Goal: Task Accomplishment & Management: Manage account settings

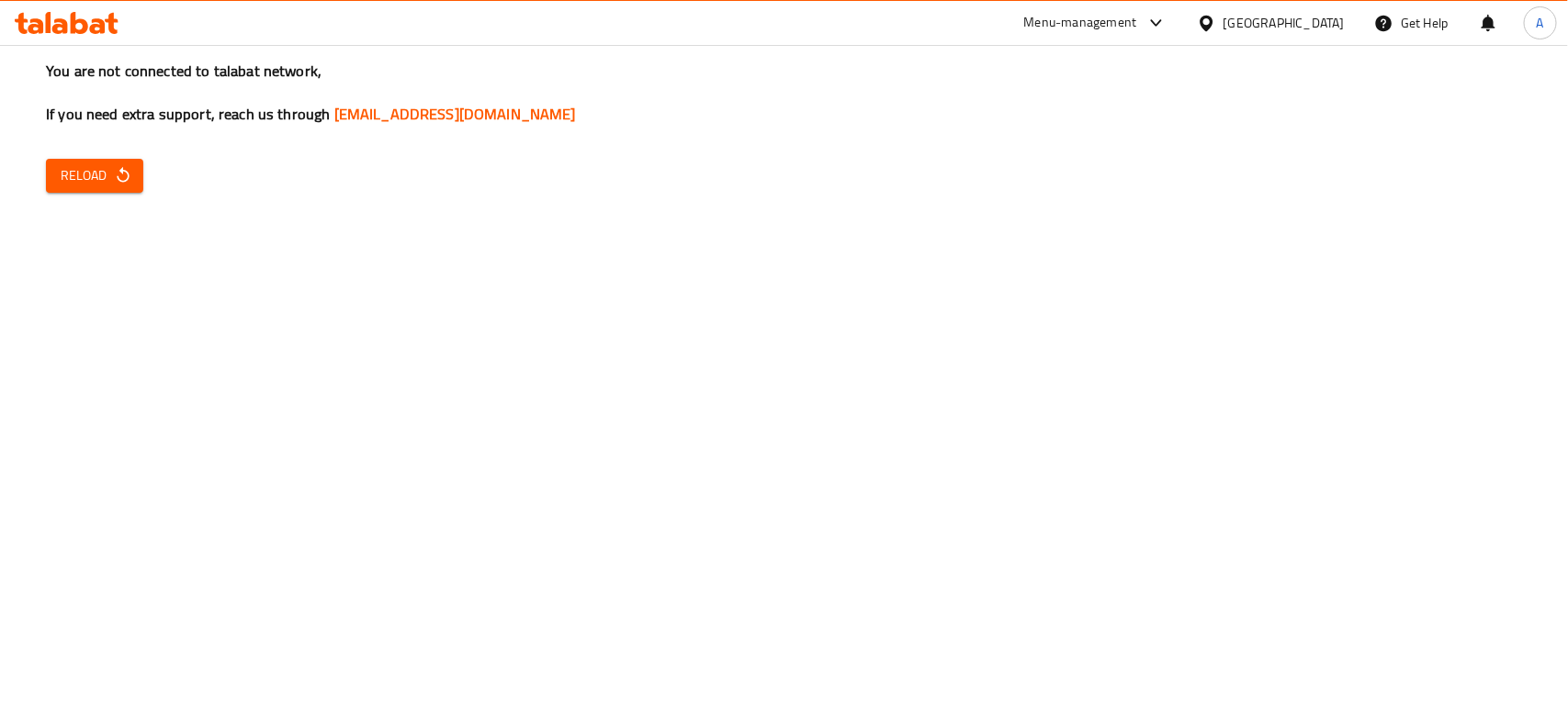
click at [67, 181] on span "Reload" at bounding box center [94, 175] width 68 height 23
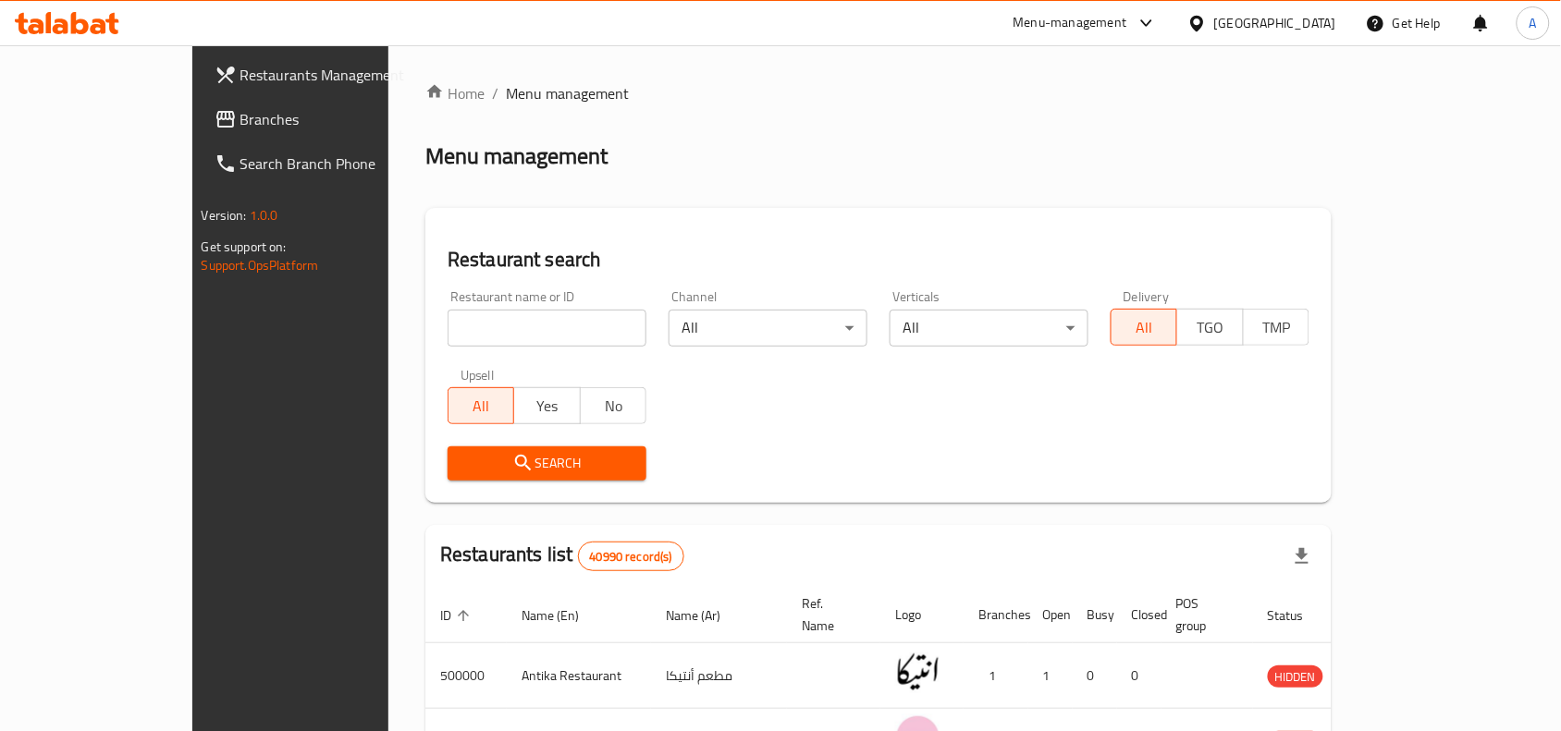
click at [1305, 28] on div "Egypt" at bounding box center [1275, 23] width 122 height 20
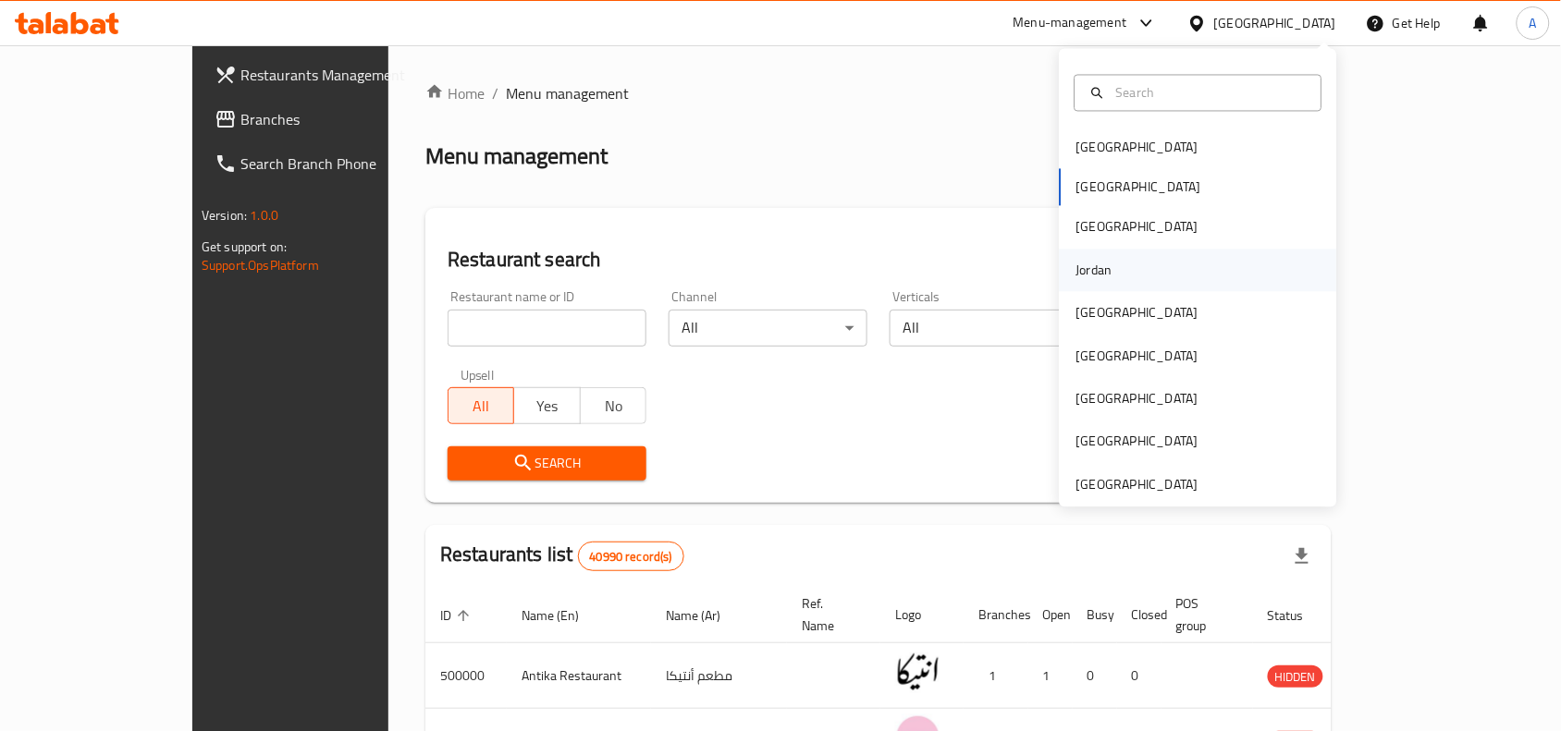
click at [1102, 266] on div "Jordan" at bounding box center [1094, 270] width 66 height 43
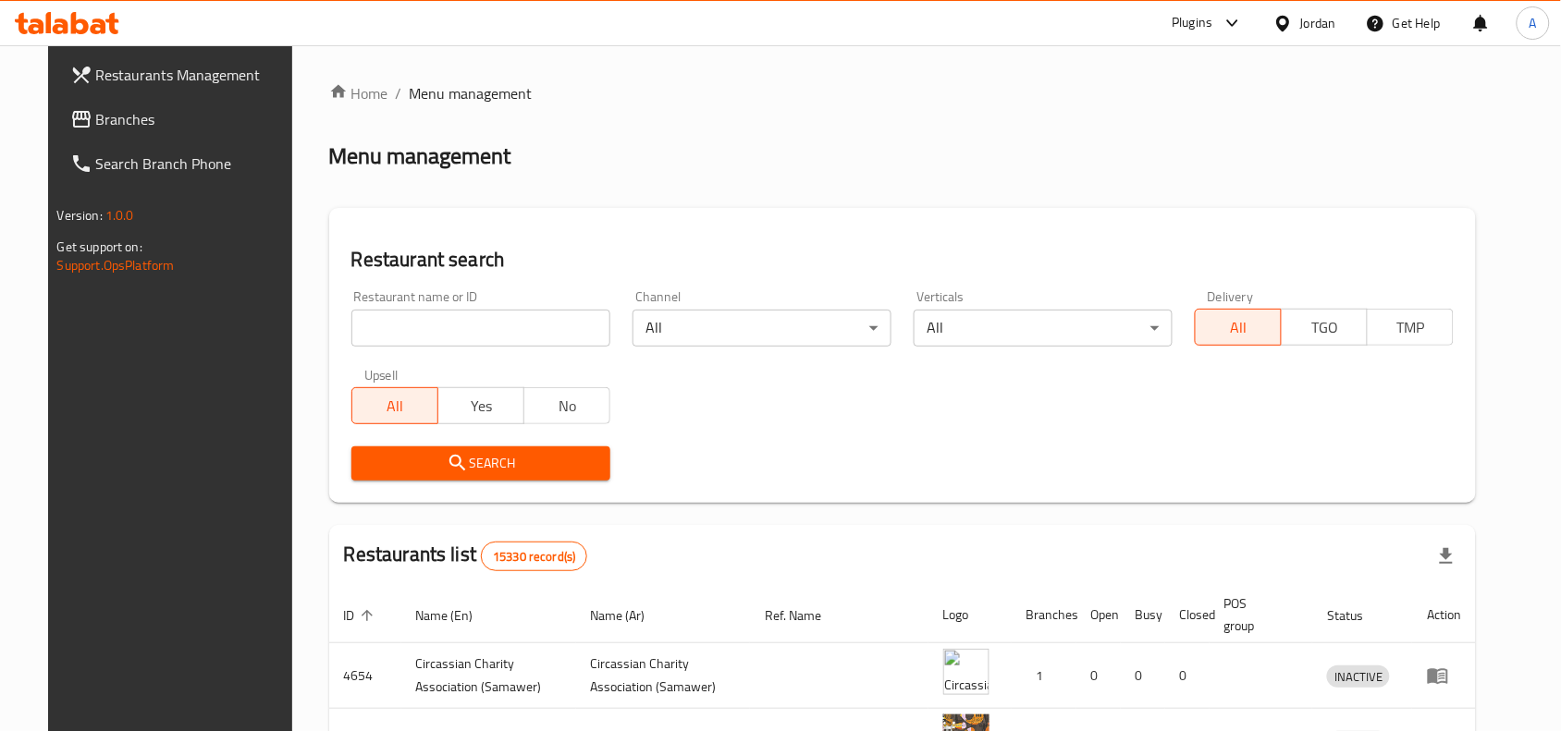
click at [118, 127] on span "Branches" at bounding box center [195, 119] width 198 height 22
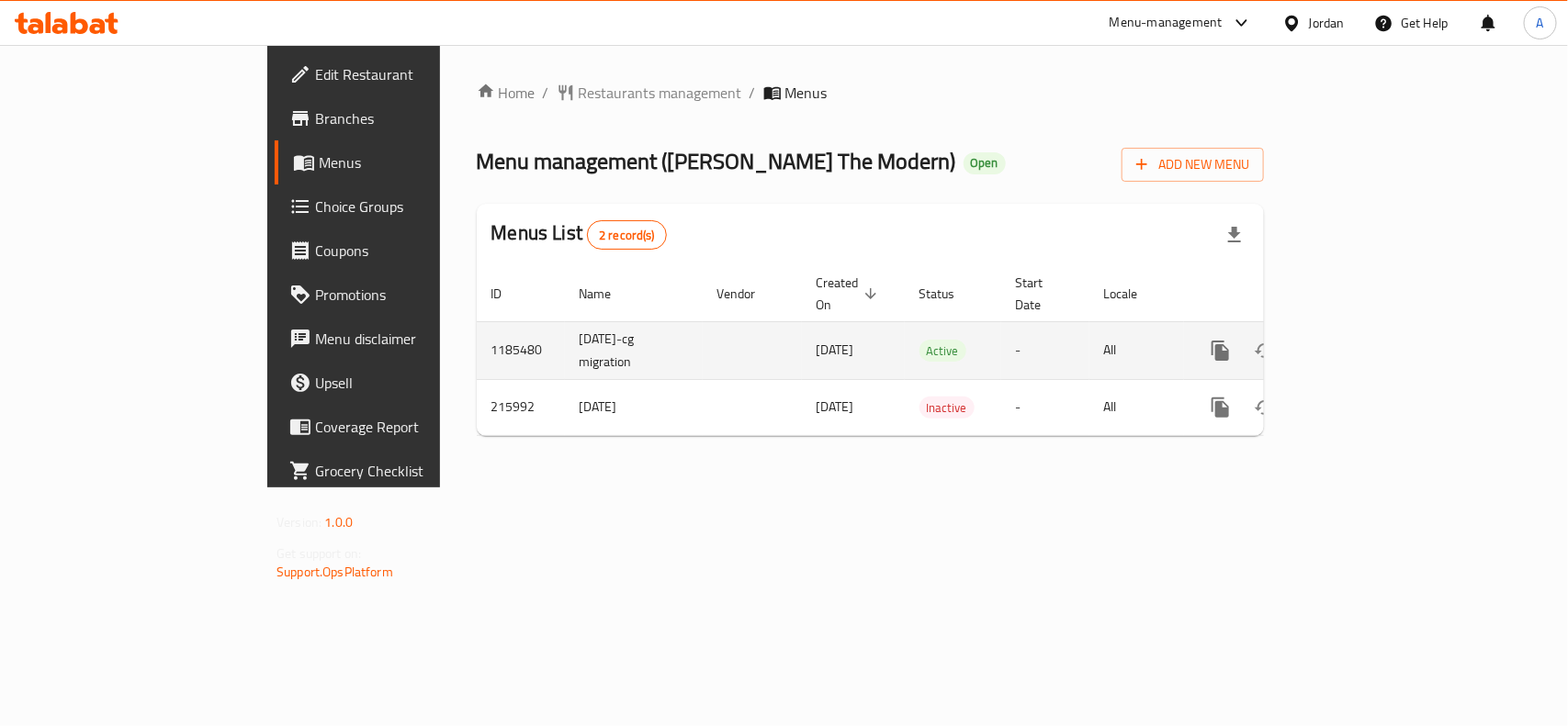
click at [1364, 340] on icon "enhanced table" at bounding box center [1353, 351] width 22 height 22
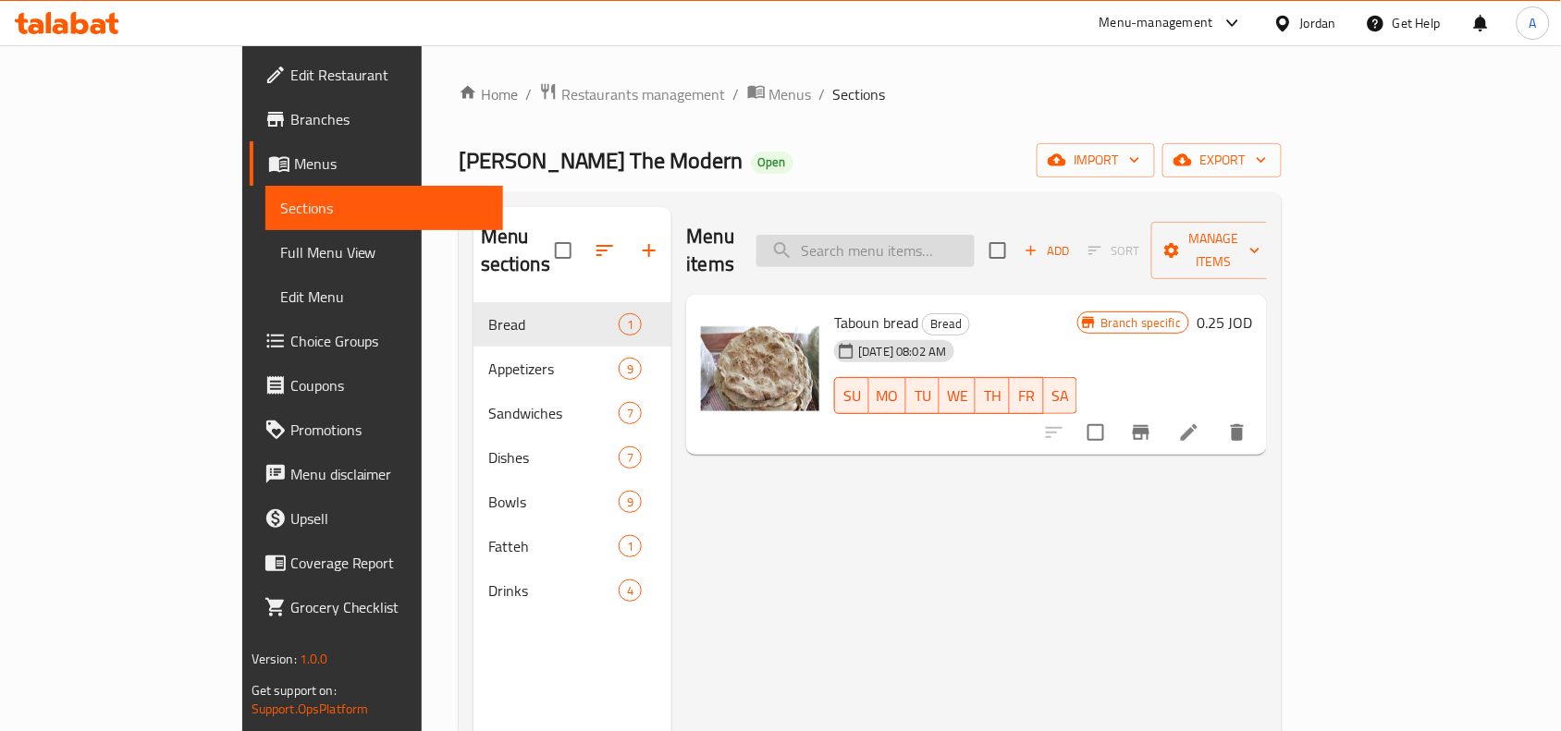
click at [906, 235] on input "search" at bounding box center [865, 251] width 218 height 32
paste input "Pepsi"
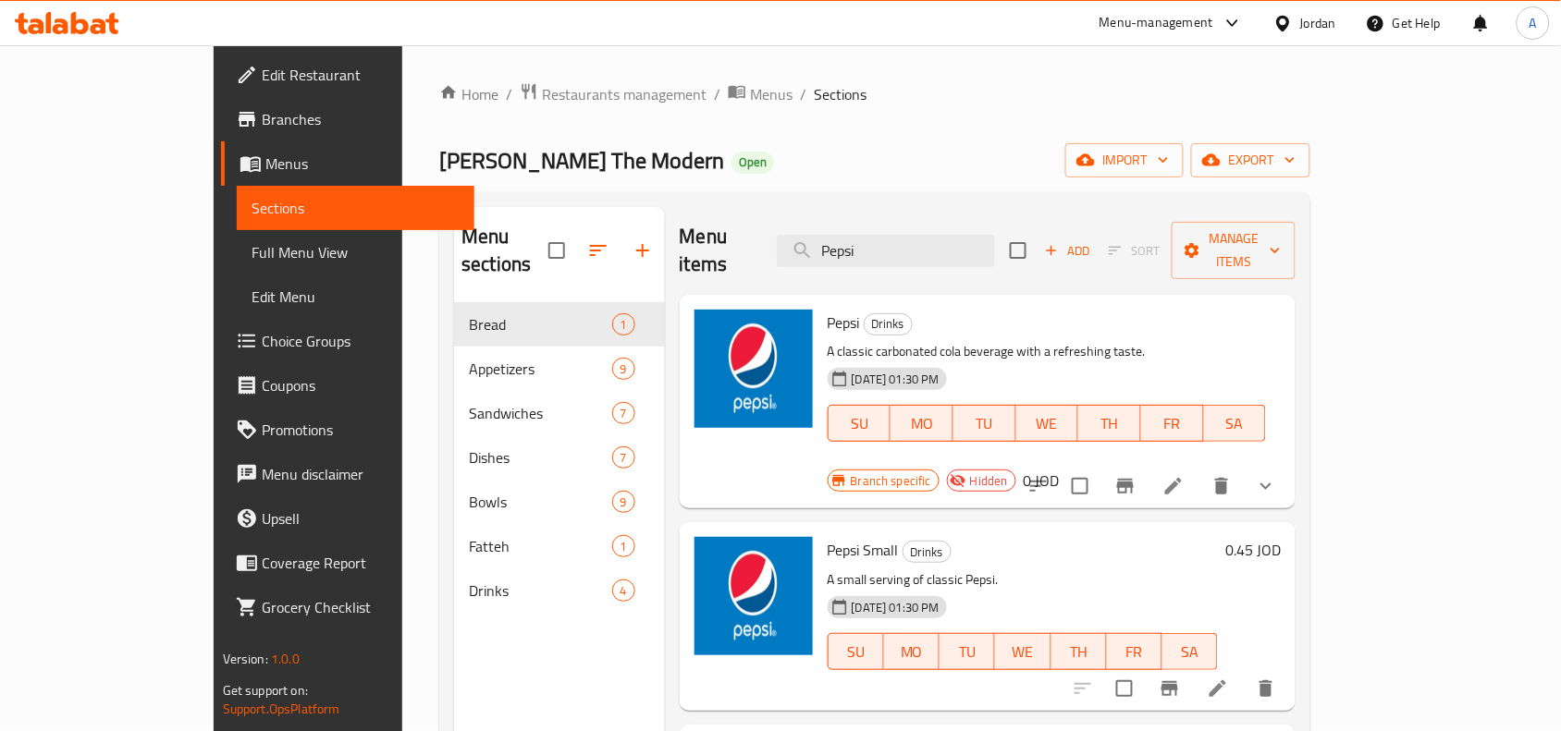
scroll to position [116, 0]
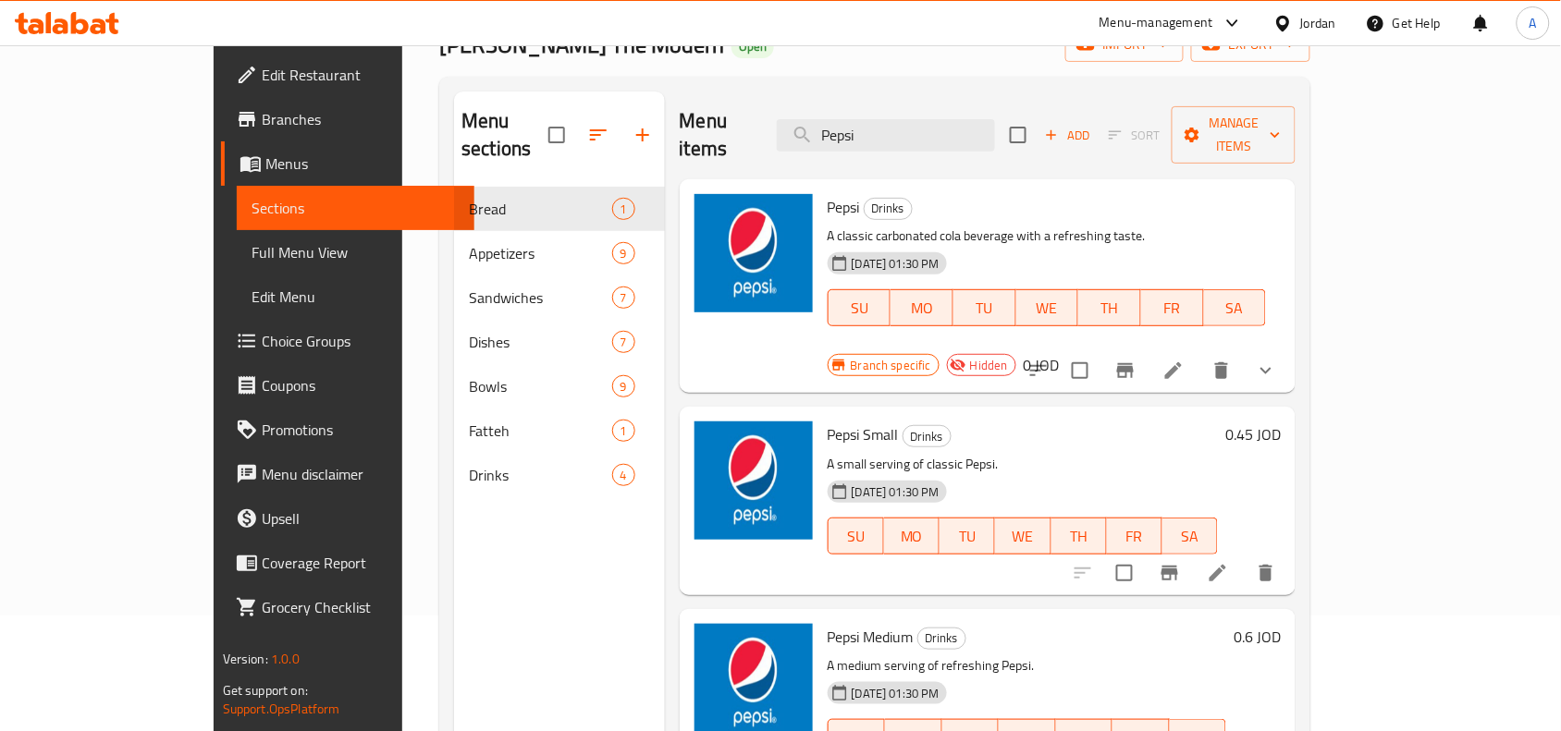
type input "Pepsi"
click at [1277, 360] on icon "show more" at bounding box center [1266, 371] width 22 height 22
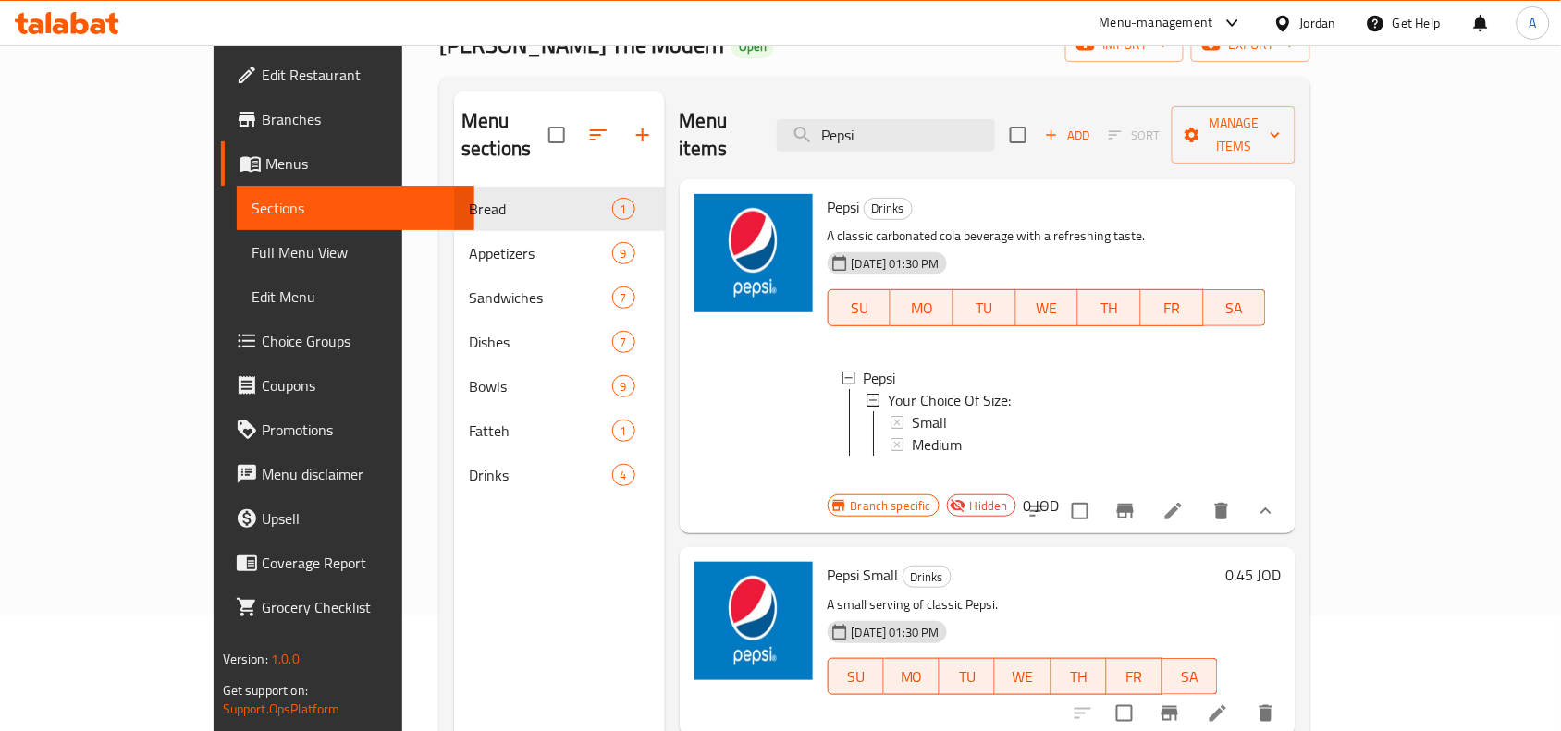
click at [1184, 500] on icon at bounding box center [1173, 511] width 22 height 22
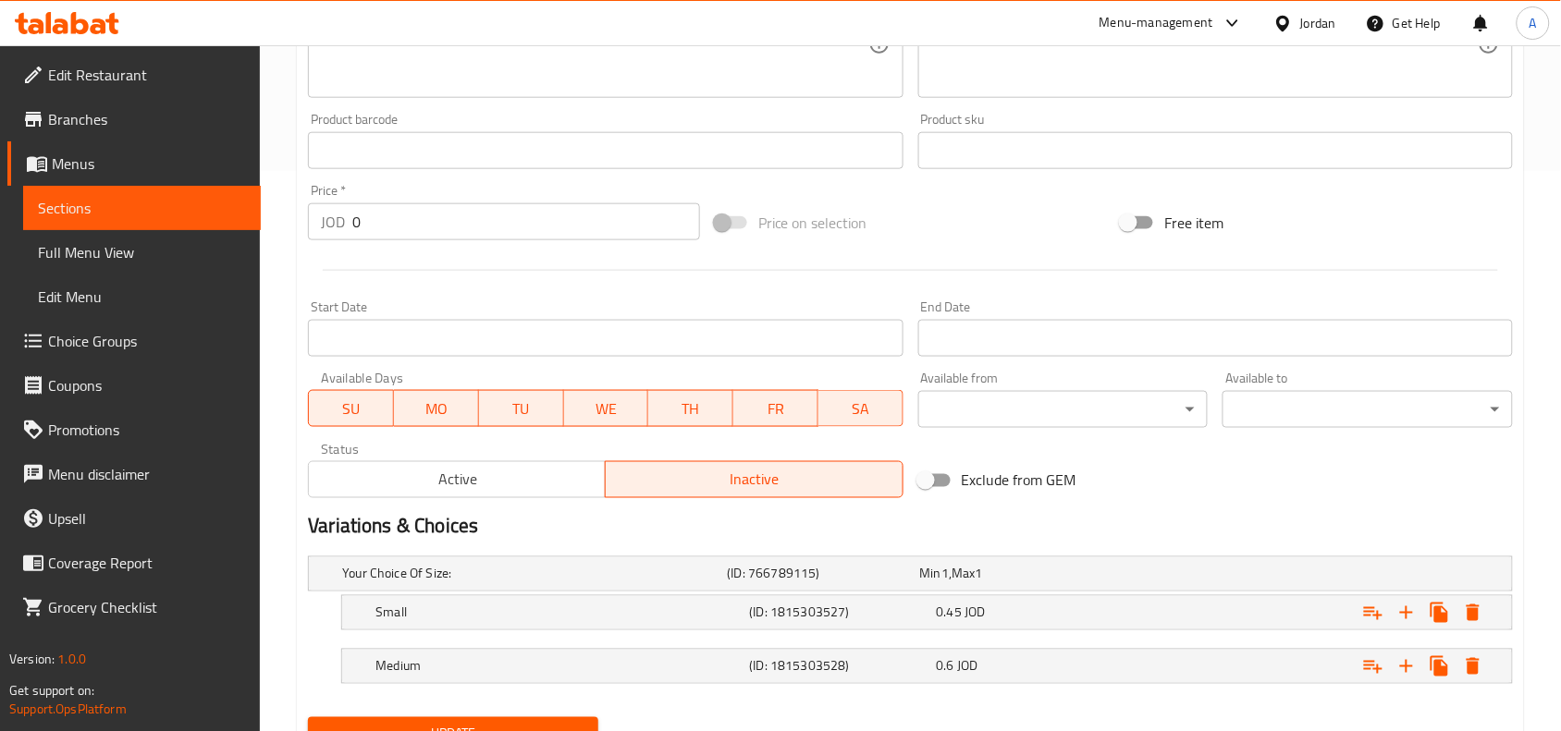
scroll to position [644, 0]
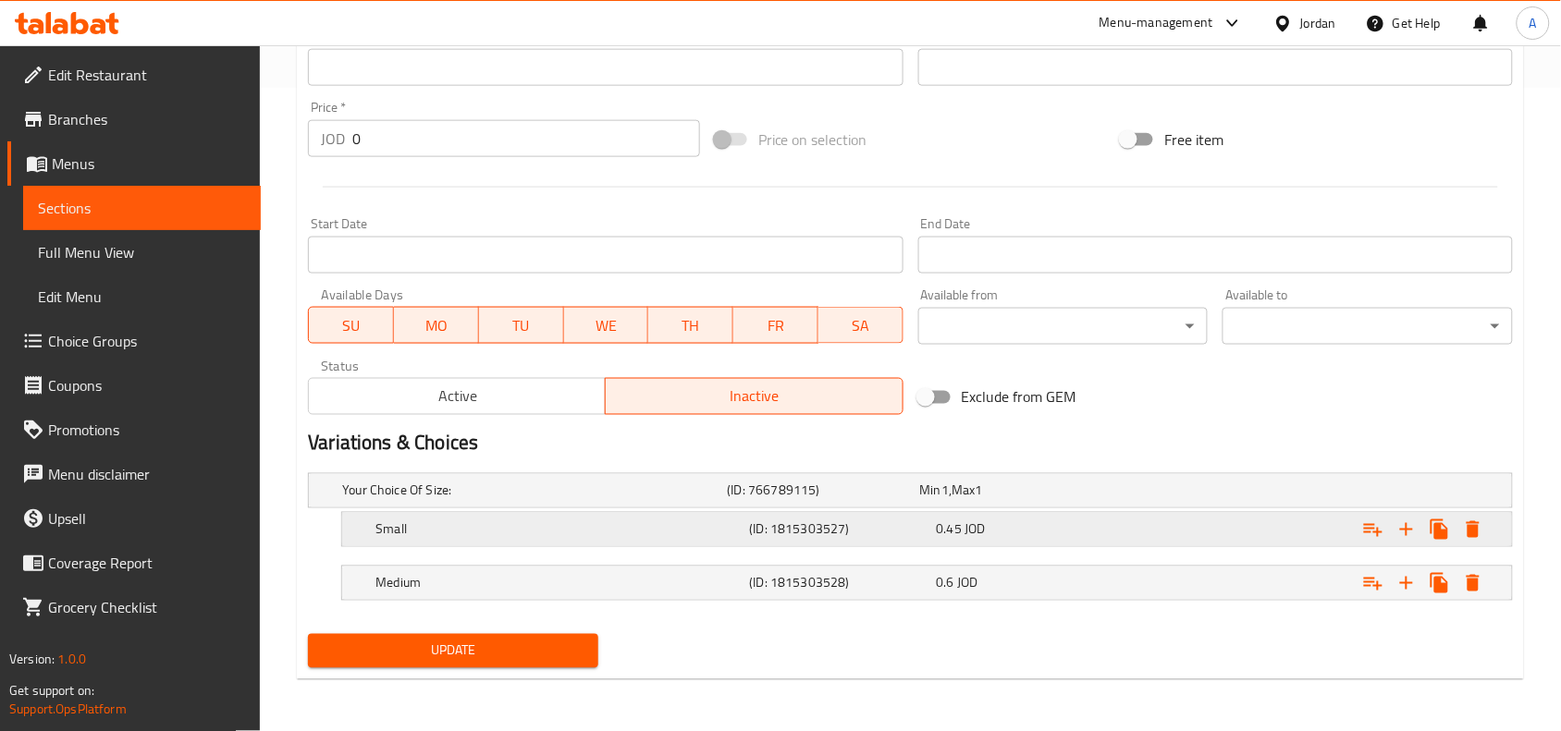
click at [529, 500] on h5 "Small" at bounding box center [530, 491] width 377 height 18
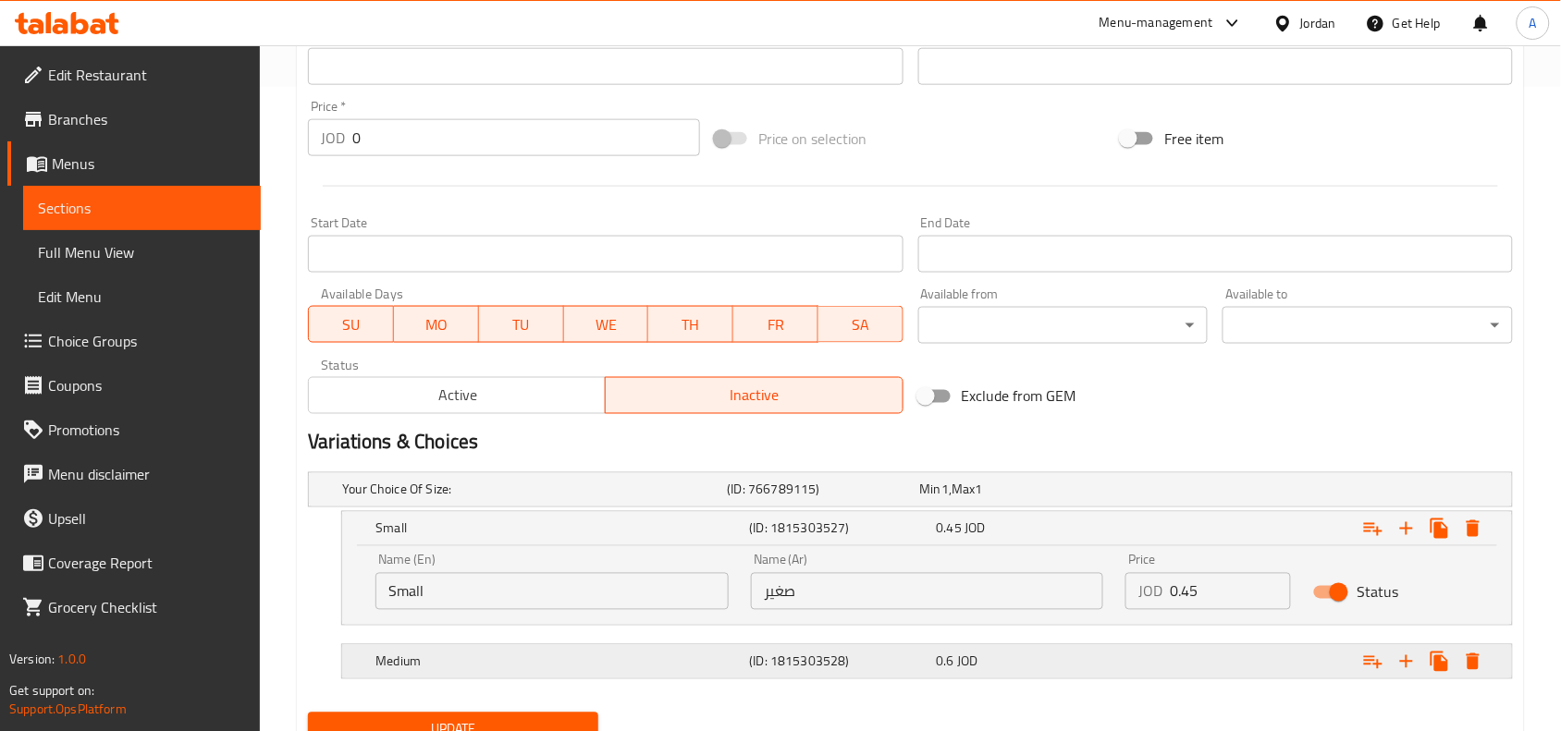
drag, startPoint x: 541, startPoint y: 656, endPoint x: 539, endPoint y: 643, distance: 14.0
click at [542, 499] on h5 "Medium" at bounding box center [530, 490] width 377 height 18
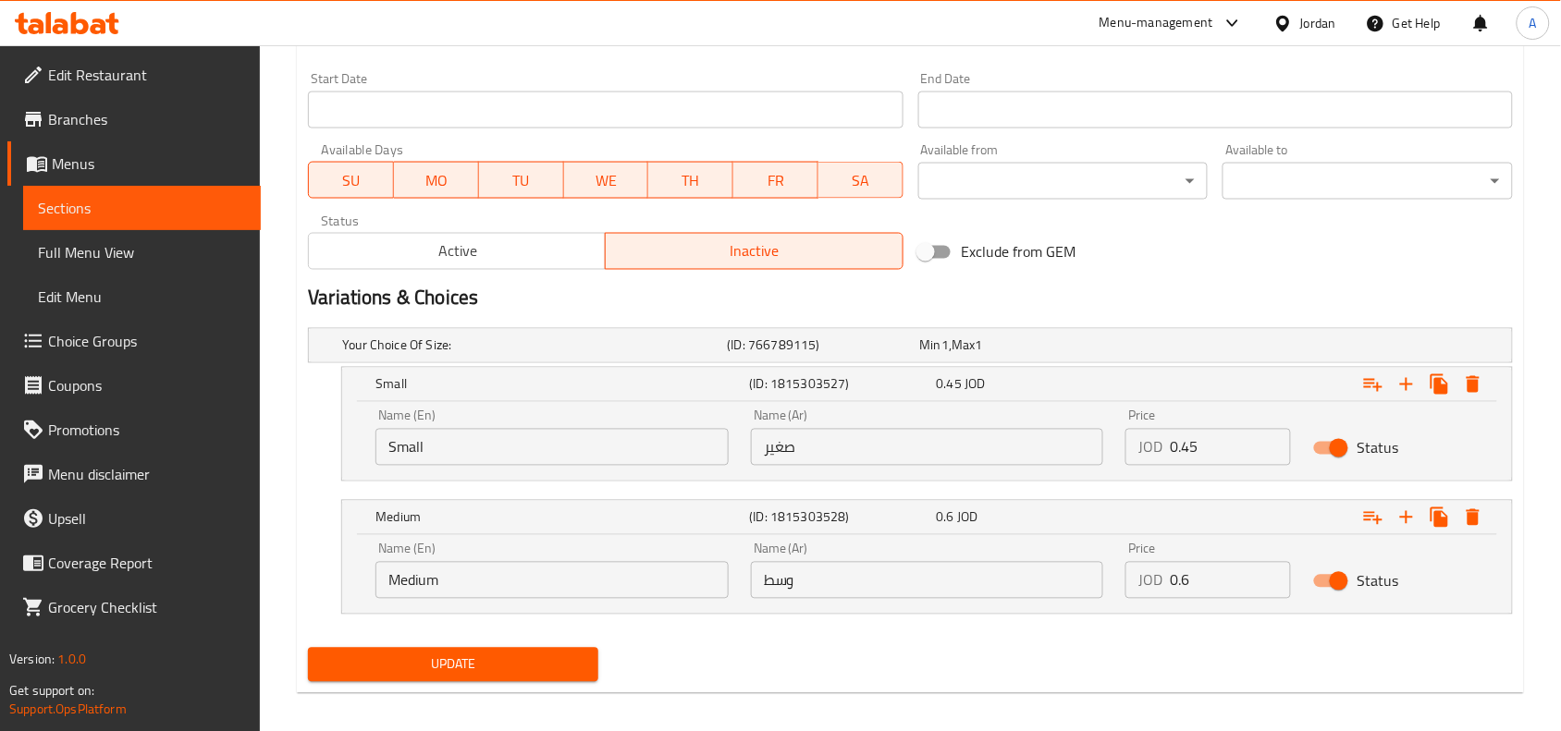
scroll to position [802, 0]
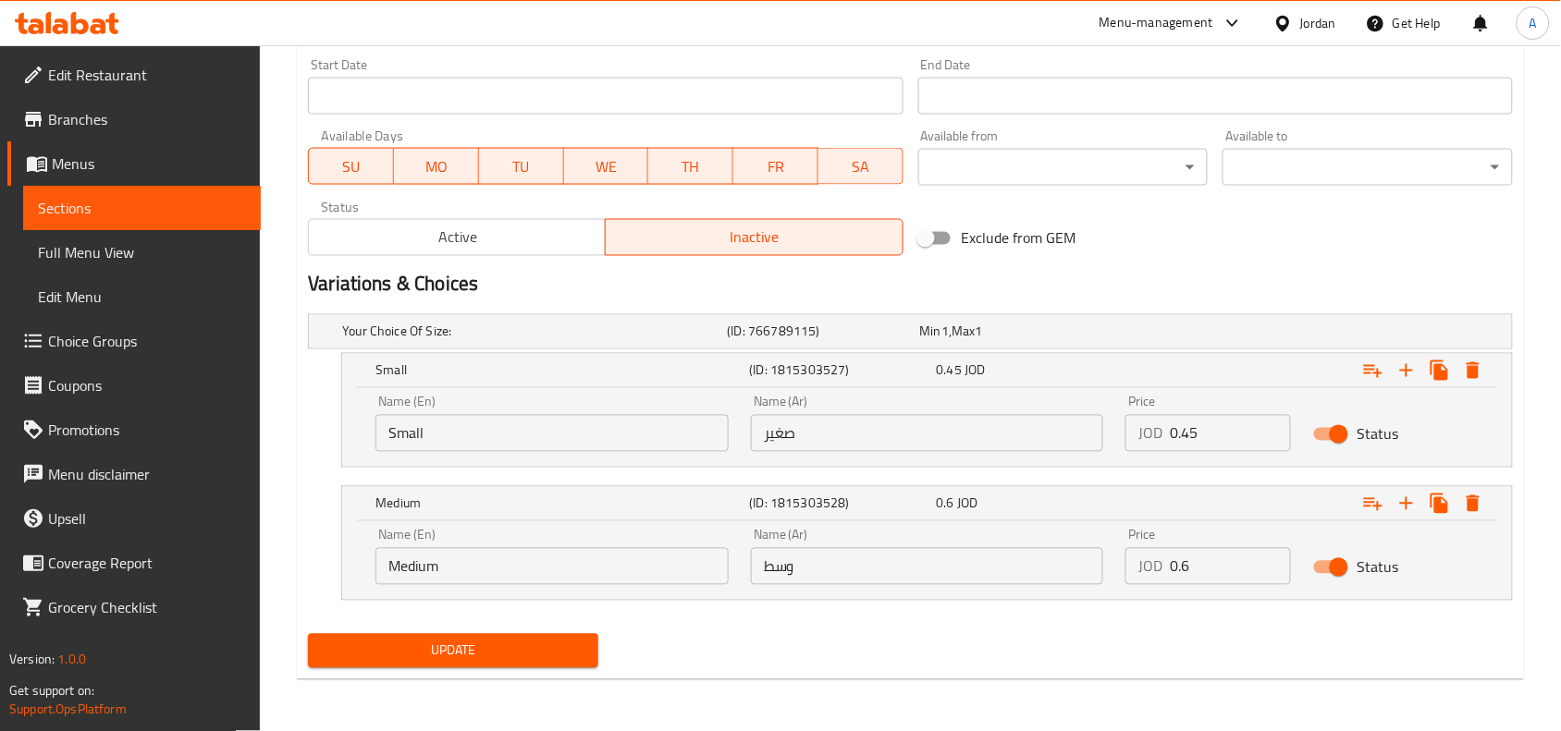
click at [805, 435] on input "صغير" at bounding box center [927, 433] width 353 height 37
click at [481, 435] on input "Small" at bounding box center [551, 433] width 353 height 37
click at [481, 432] on input "Small" at bounding box center [551, 433] width 353 height 37
paste input "330mi"
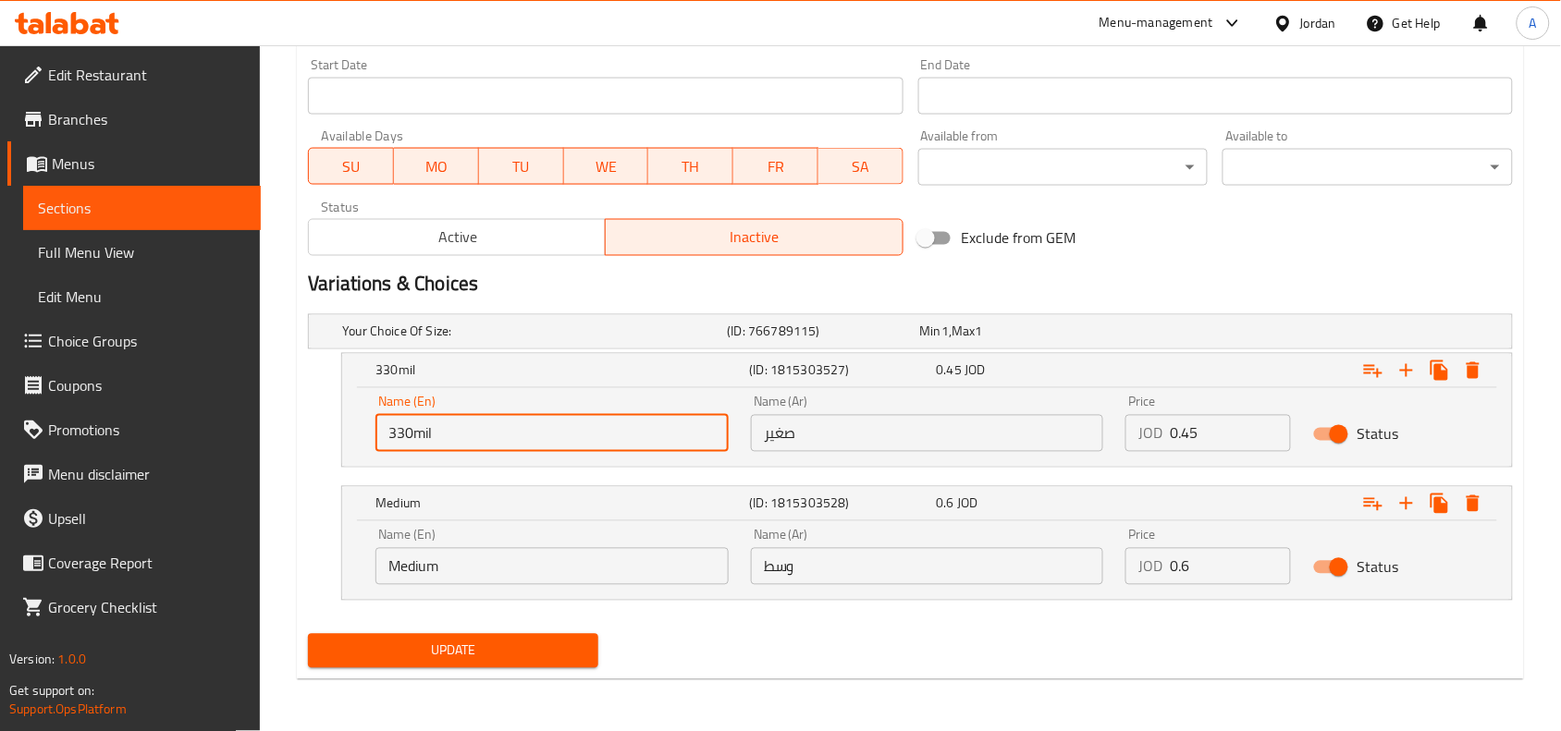
click at [413, 436] on input "330mil" at bounding box center [551, 433] width 353 height 37
click at [427, 436] on input "330 mil" at bounding box center [551, 433] width 353 height 37
click at [470, 446] on input "330 Mil" at bounding box center [551, 433] width 353 height 37
type input "330 Mil"
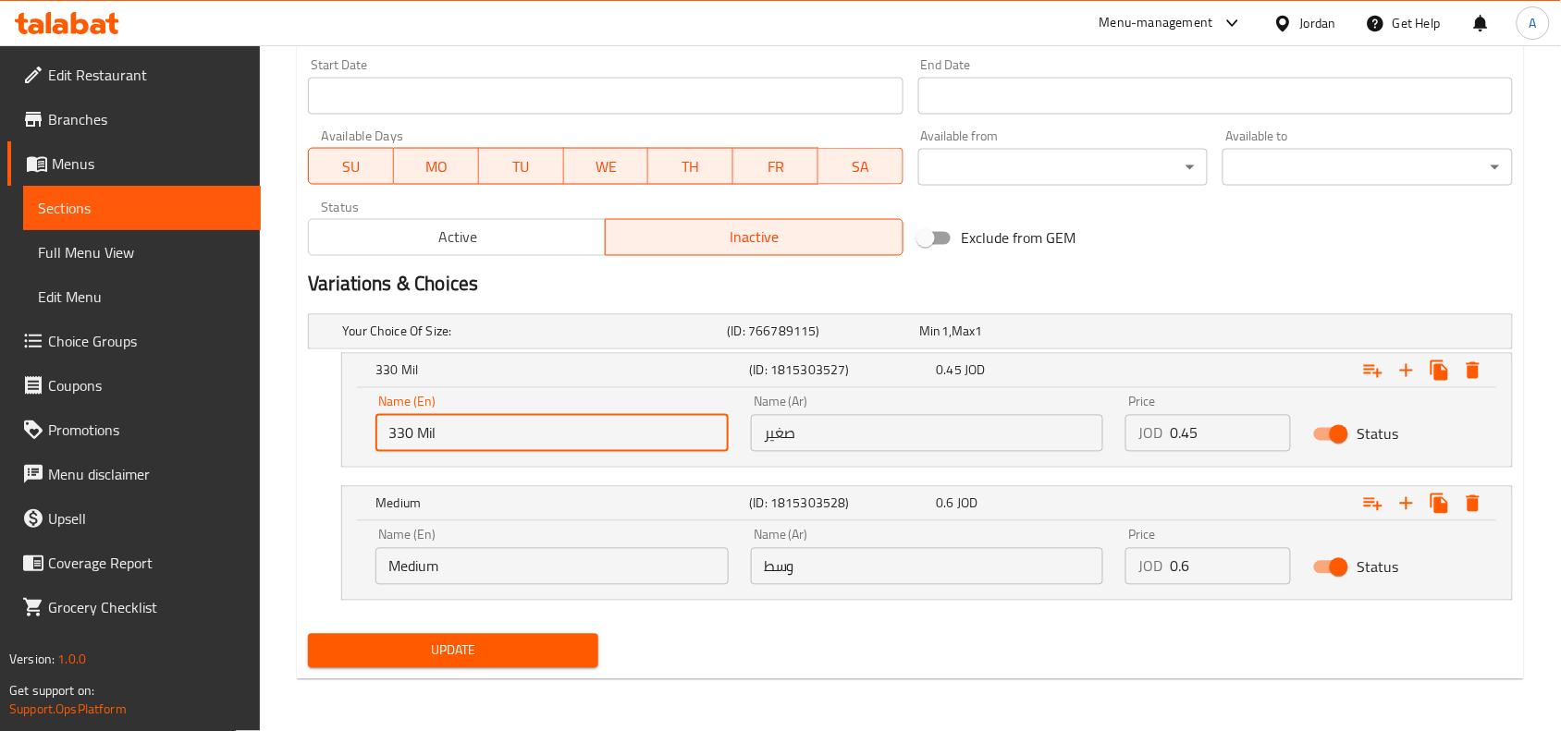
click at [446, 567] on input "Medium" at bounding box center [551, 566] width 353 height 37
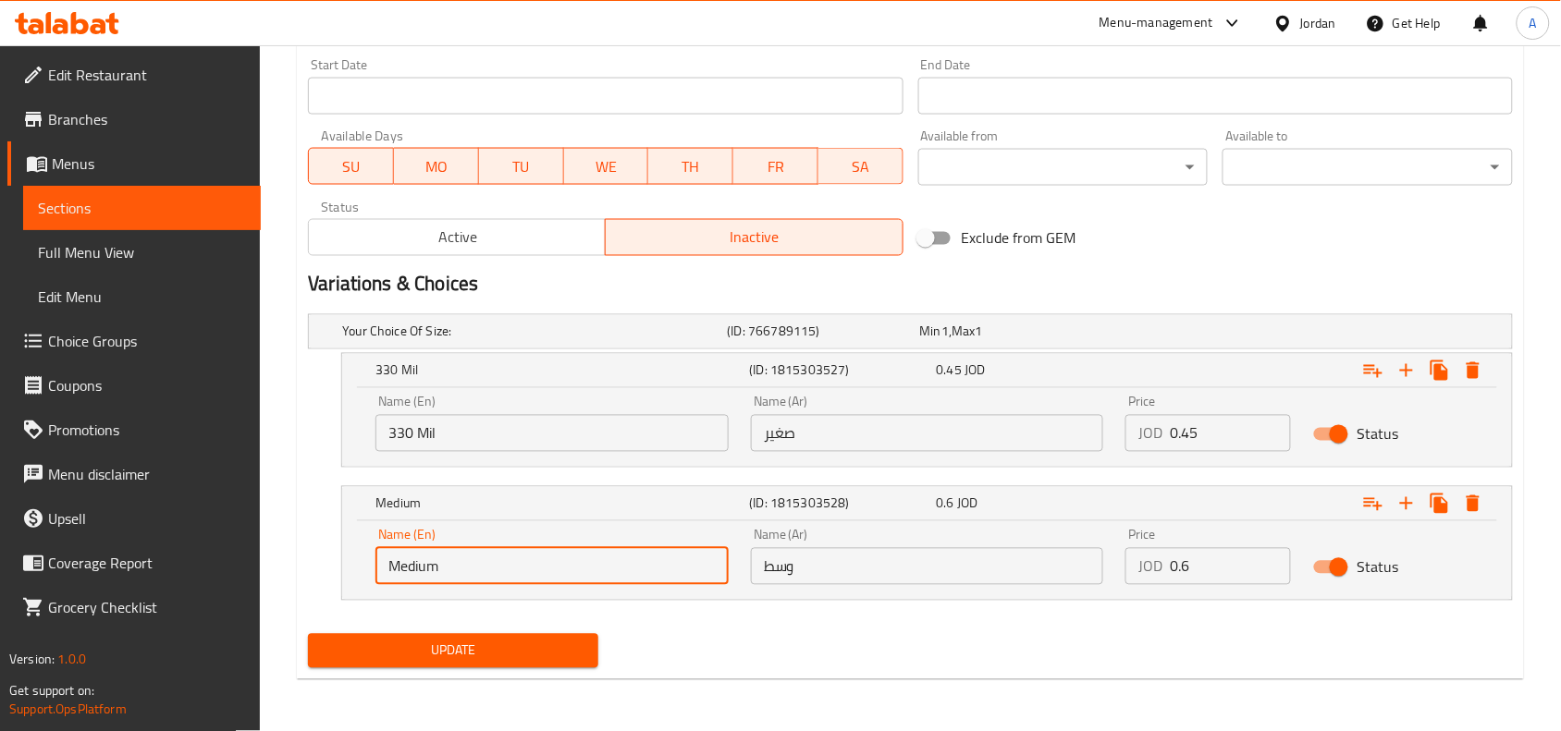
click at [446, 567] on input "Medium" at bounding box center [551, 566] width 353 height 37
paste input "250 mil"
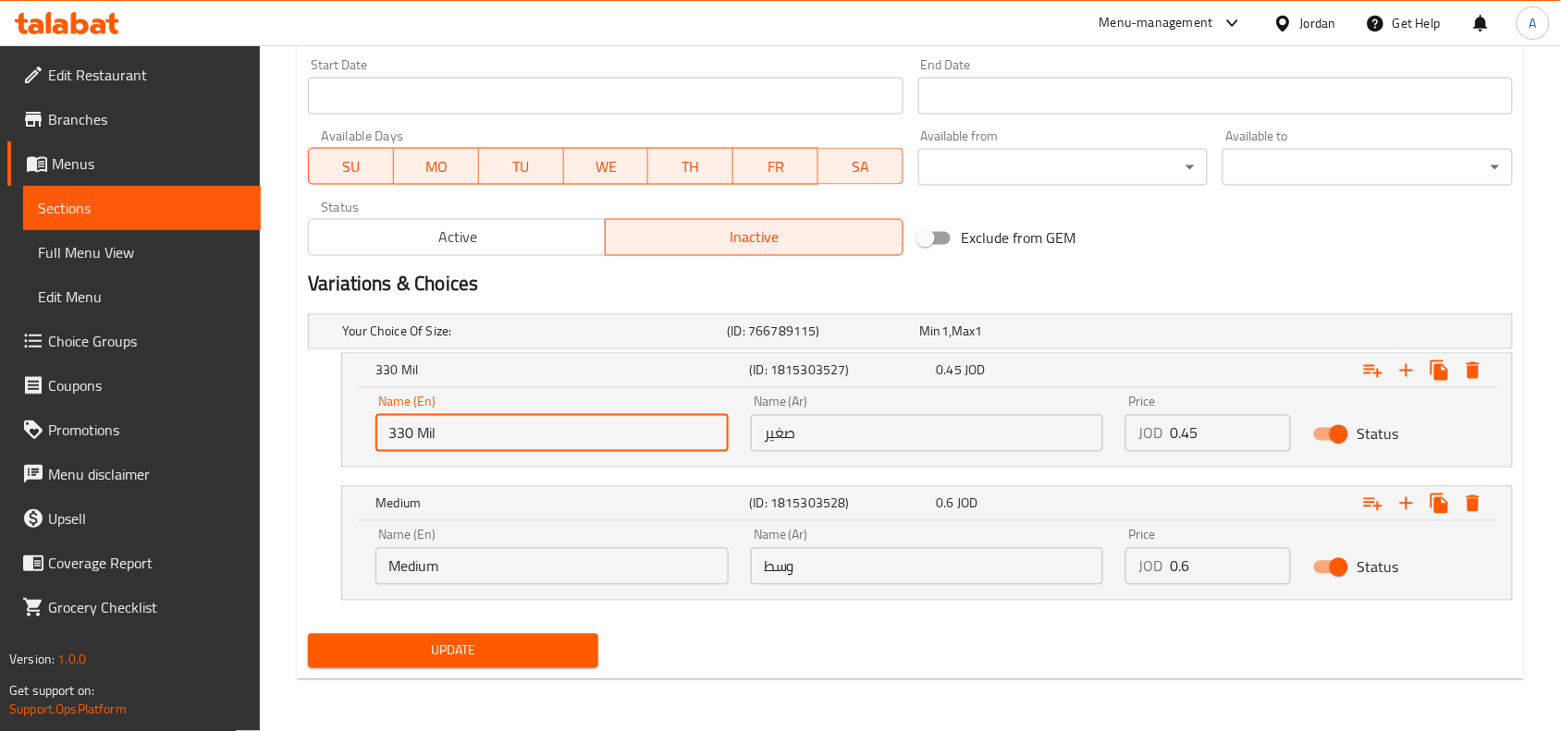
click at [441, 435] on input "330 Mil" at bounding box center [551, 433] width 353 height 37
click at [433, 435] on input "330 Mil" at bounding box center [551, 433] width 353 height 37
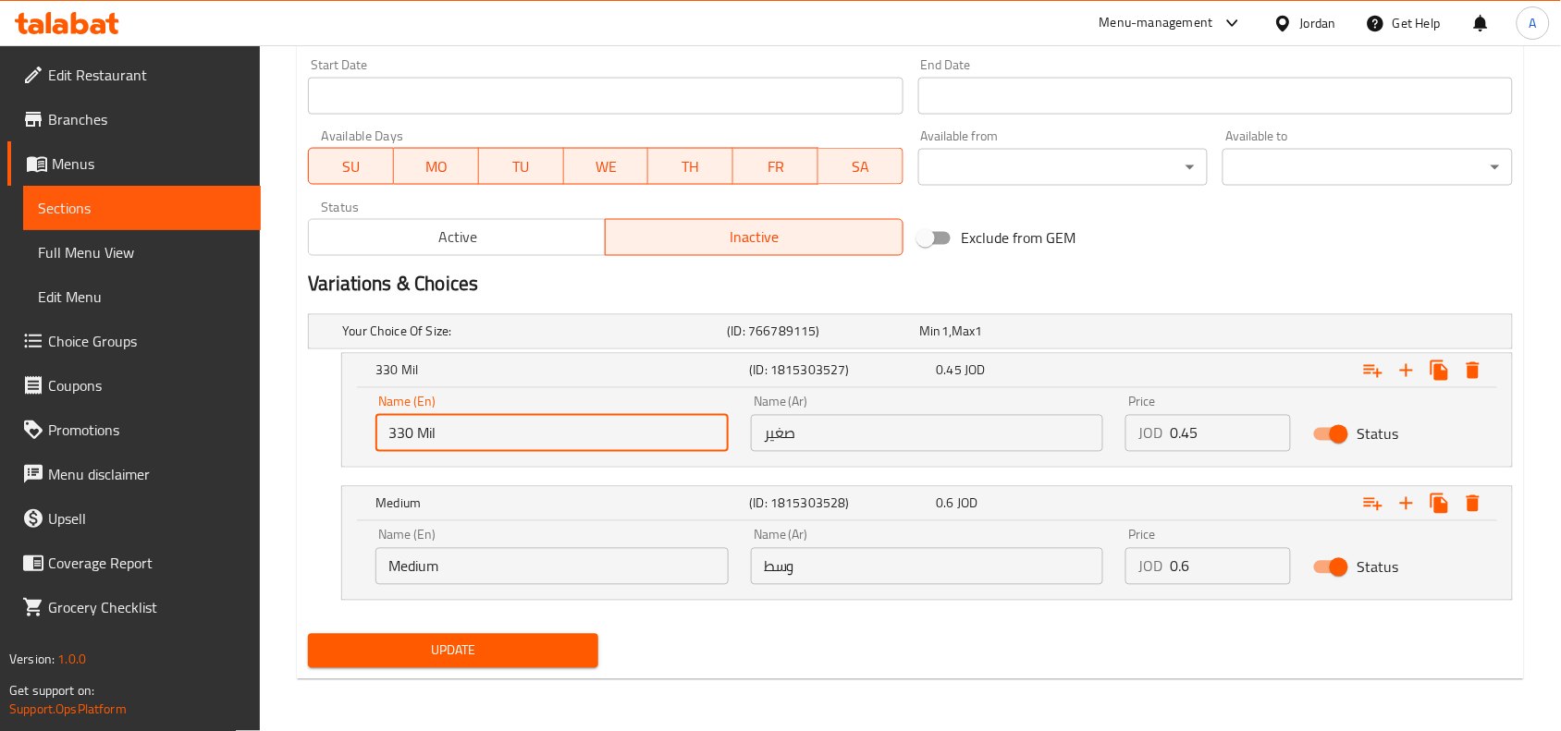
click at [435, 574] on input "Medium" at bounding box center [551, 566] width 353 height 37
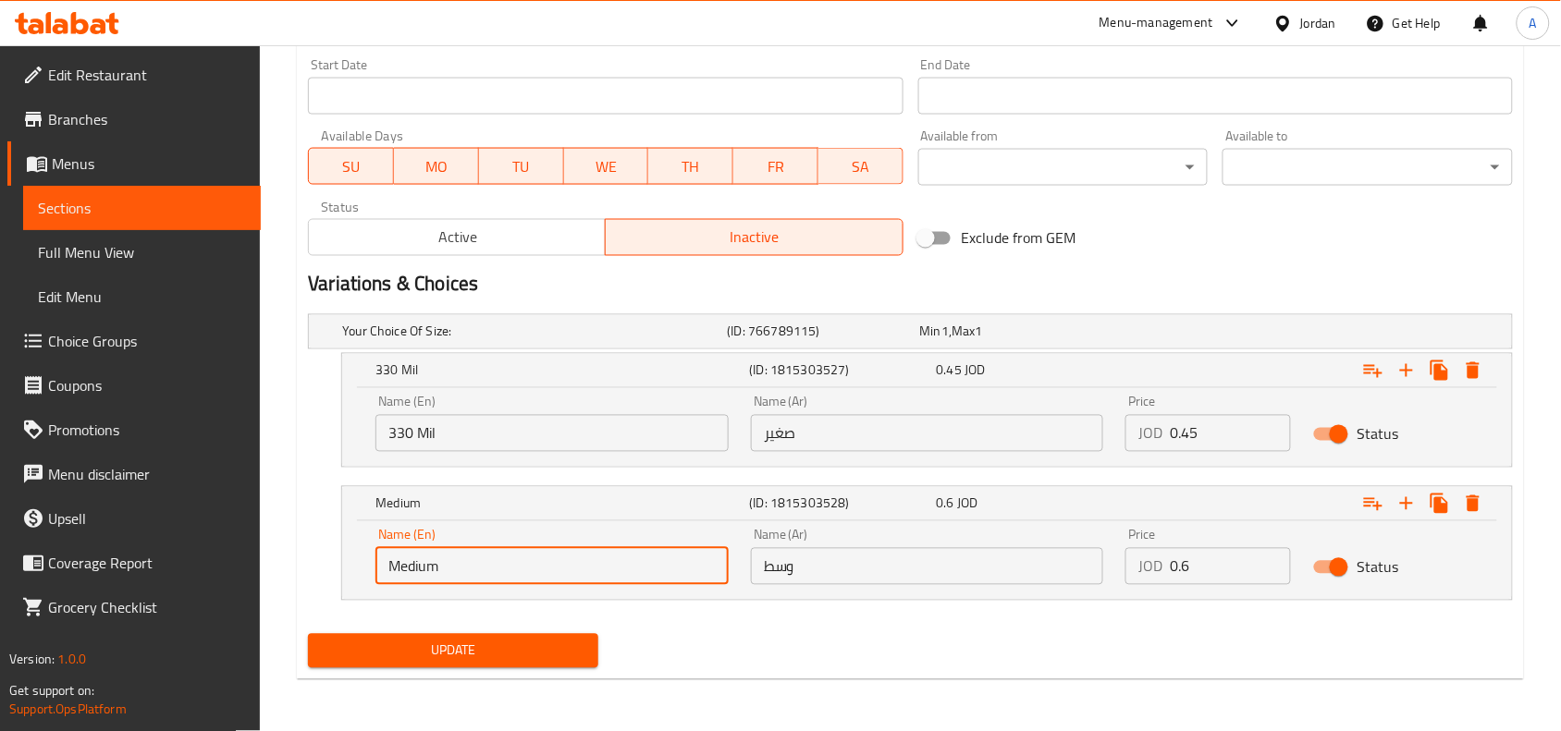
click at [435, 574] on input "Medium" at bounding box center [551, 566] width 353 height 37
paste input "330 Mil"
type input "330 Mil"
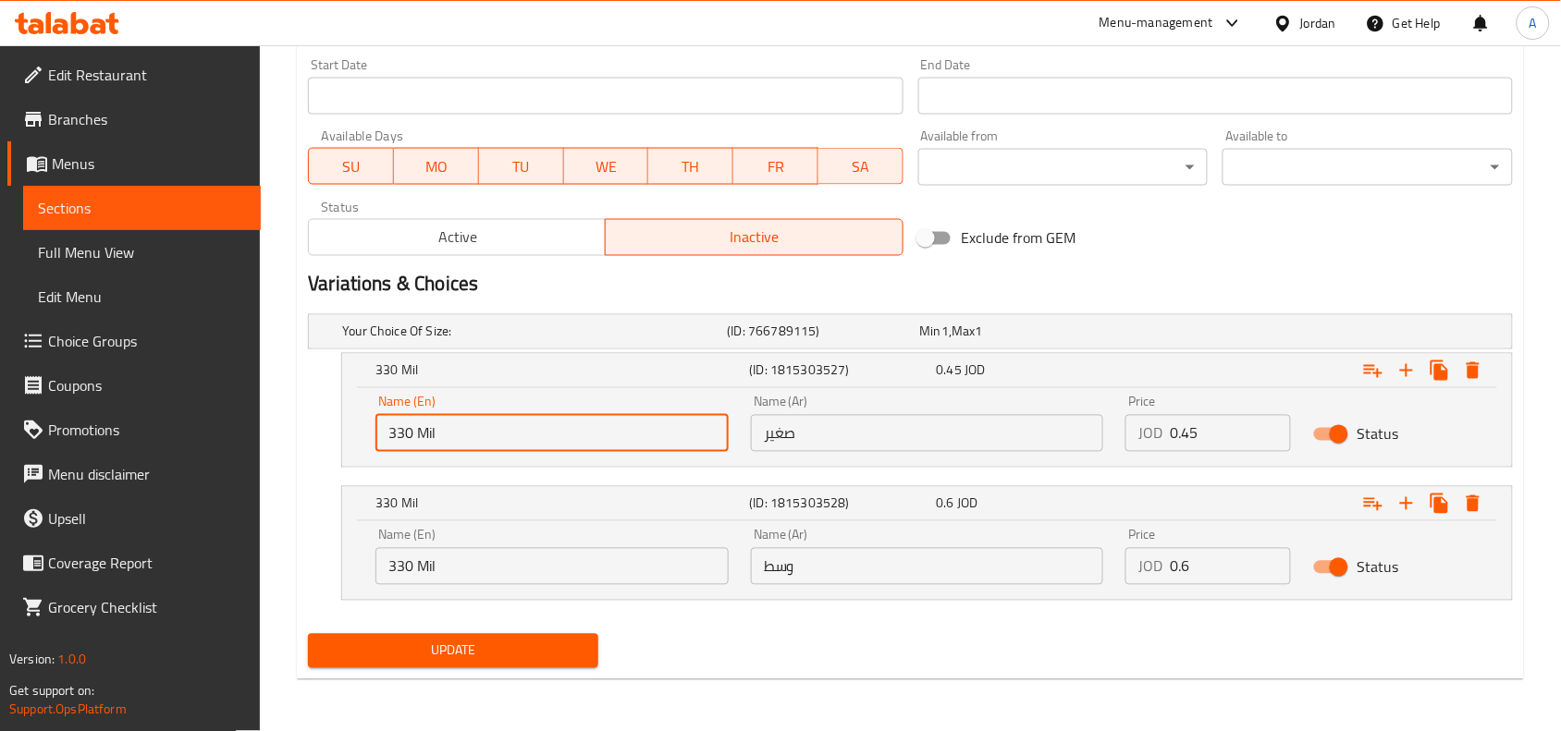
click at [484, 435] on input "330 Mil" at bounding box center [551, 433] width 353 height 37
paste input "250 m"
click at [484, 435] on input "330 Mil" at bounding box center [551, 433] width 353 height 37
click at [430, 432] on input "250 mil" at bounding box center [551, 433] width 353 height 37
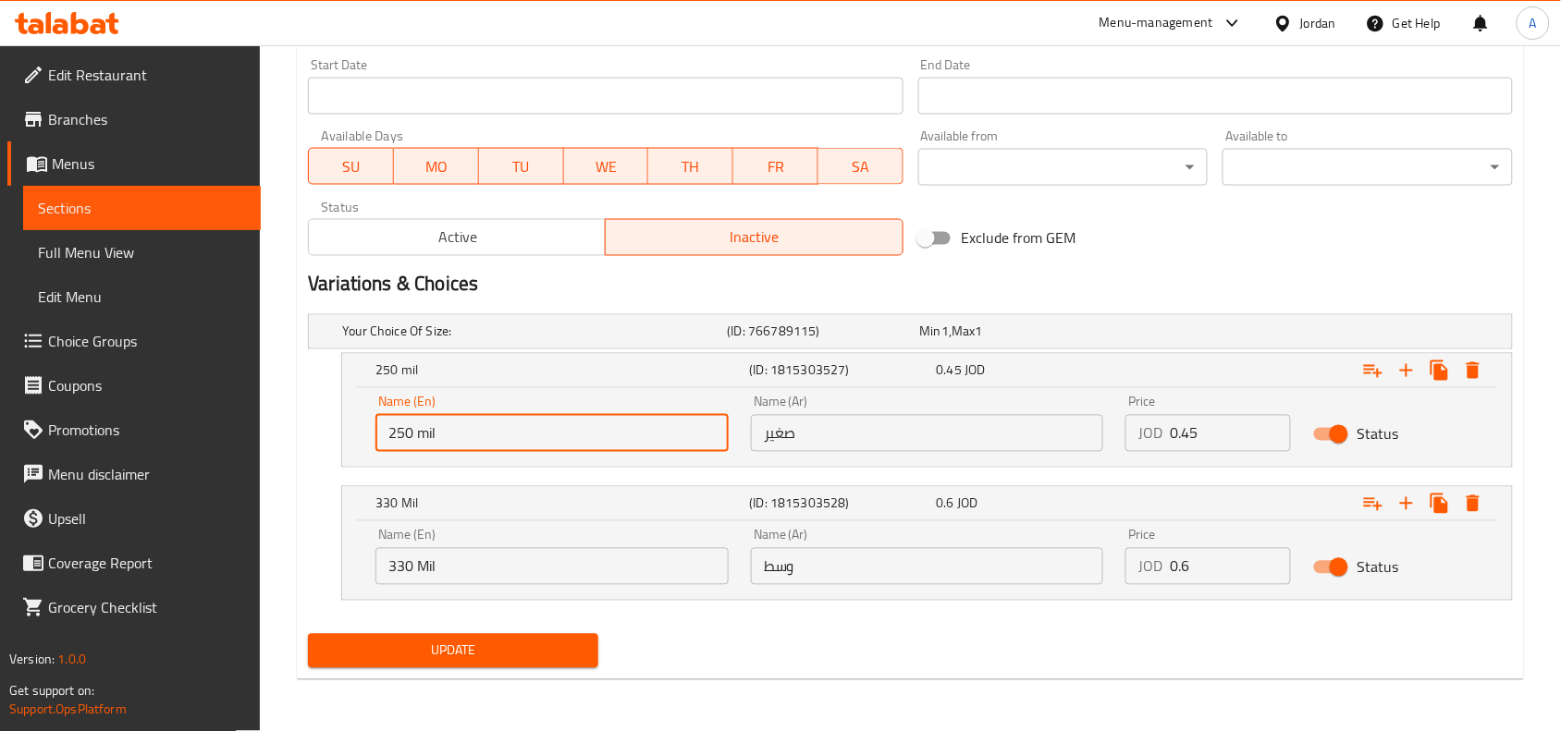
click at [430, 432] on input "250 mil" at bounding box center [551, 433] width 353 height 37
click at [481, 437] on input "250 Mil" at bounding box center [551, 433] width 353 height 37
type input "250 Mil"
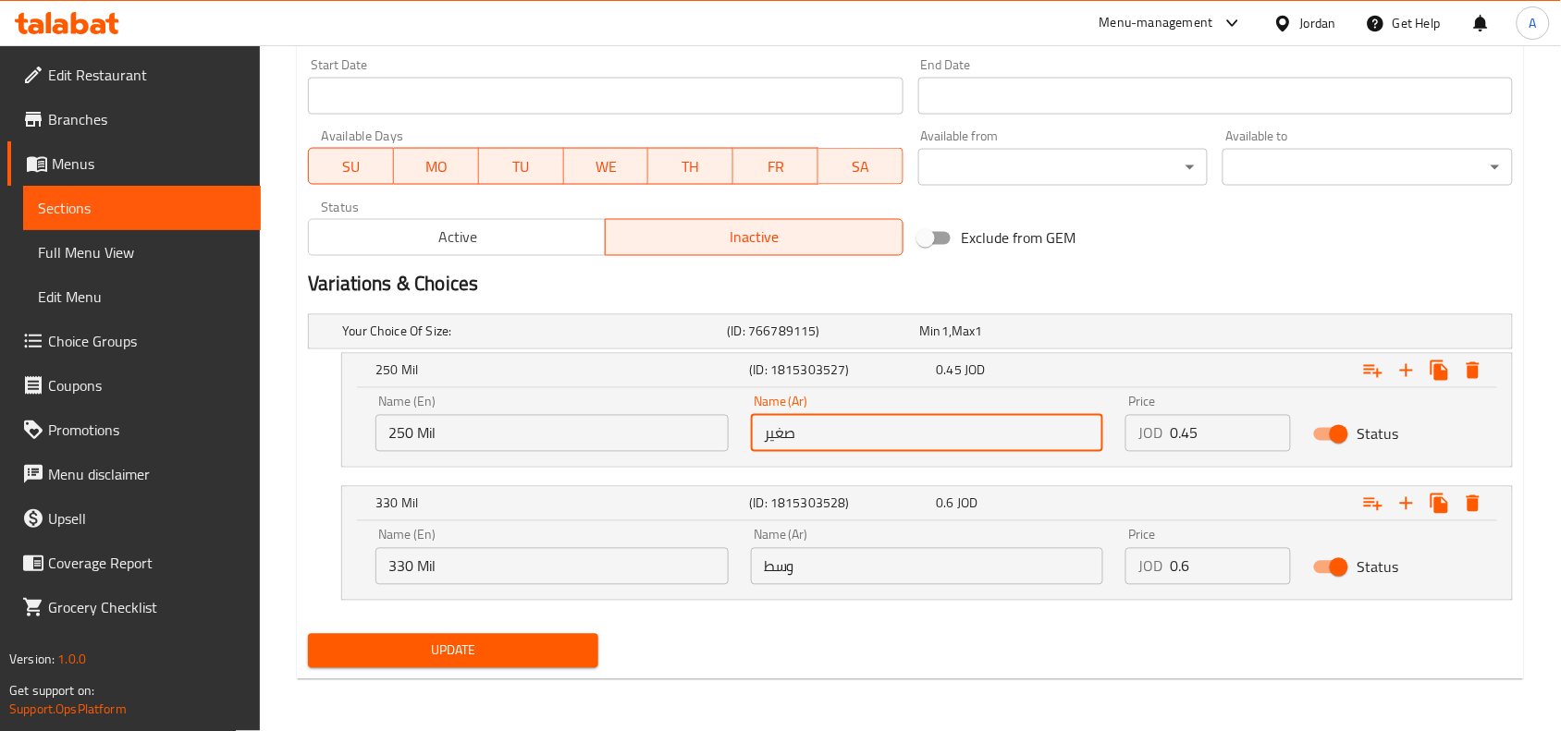
click at [810, 439] on input "صغير" at bounding box center [927, 433] width 353 height 37
paste input "250 mil"
click at [825, 431] on input "صغير" at bounding box center [927, 433] width 353 height 37
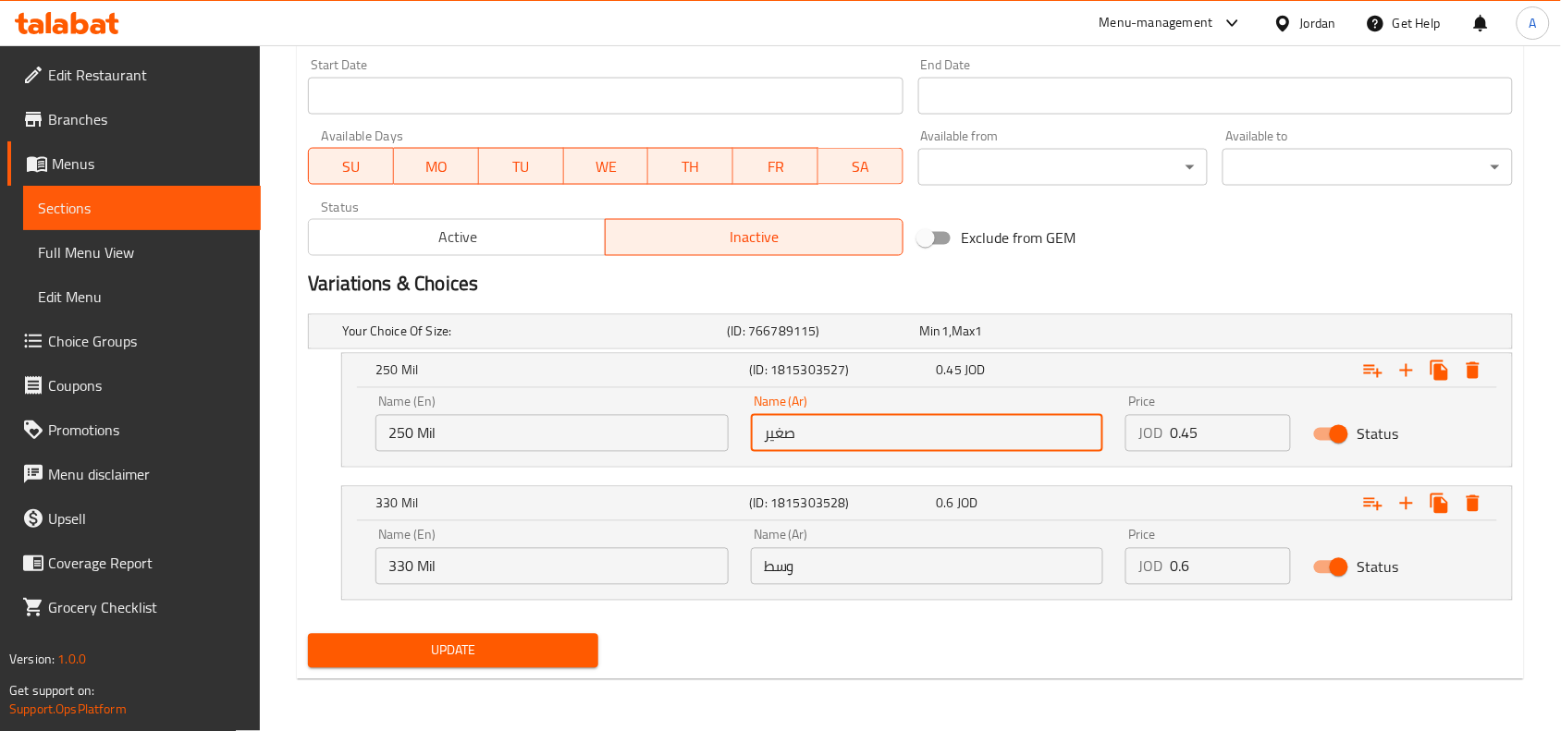
click at [825, 431] on input "صغير" at bounding box center [927, 433] width 353 height 37
paste input "250 مل"
type input "250 مل"
click at [884, 570] on input "وسط" at bounding box center [927, 566] width 353 height 37
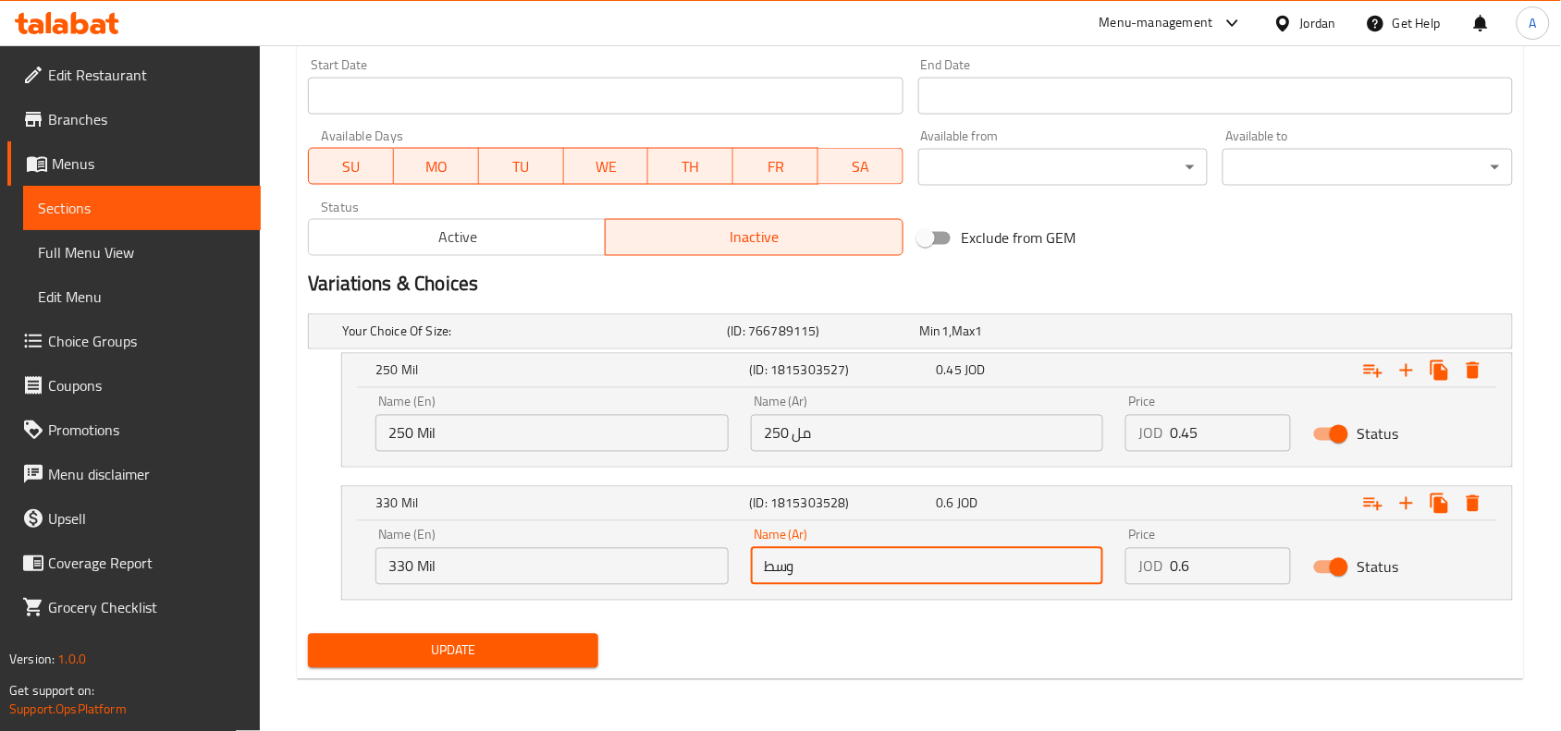
click at [884, 570] on input "وسط" at bounding box center [927, 566] width 353 height 37
paste input "250 مل"
click at [884, 570] on input "250 مل" at bounding box center [927, 566] width 353 height 37
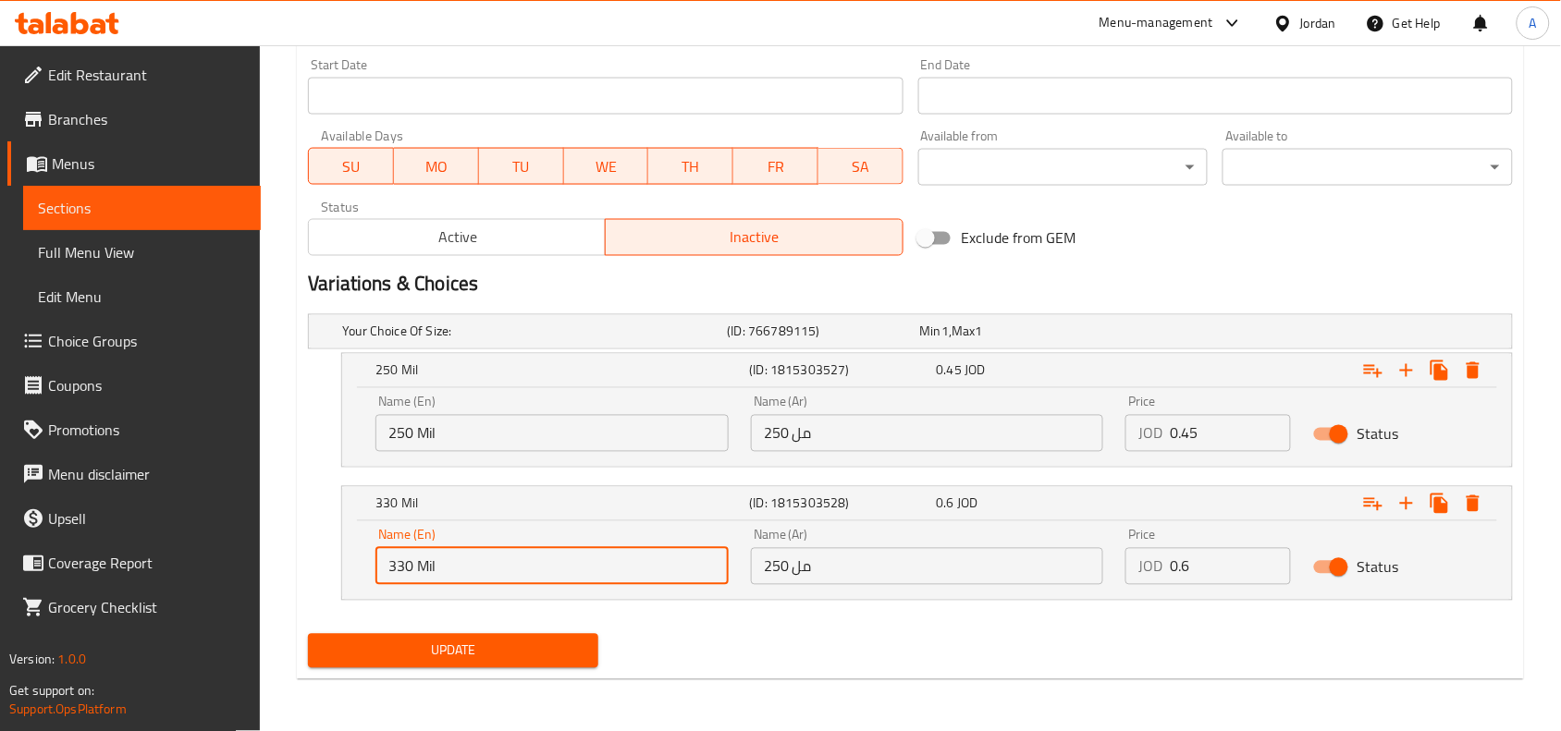
drag, startPoint x: 417, startPoint y: 573, endPoint x: 435, endPoint y: 569, distance: 18.0
click at [435, 569] on input "330 Mil" at bounding box center [551, 566] width 353 height 37
click at [410, 566] on input "330 Mil" at bounding box center [551, 566] width 353 height 37
click at [403, 567] on input "330 Mil" at bounding box center [551, 566] width 353 height 37
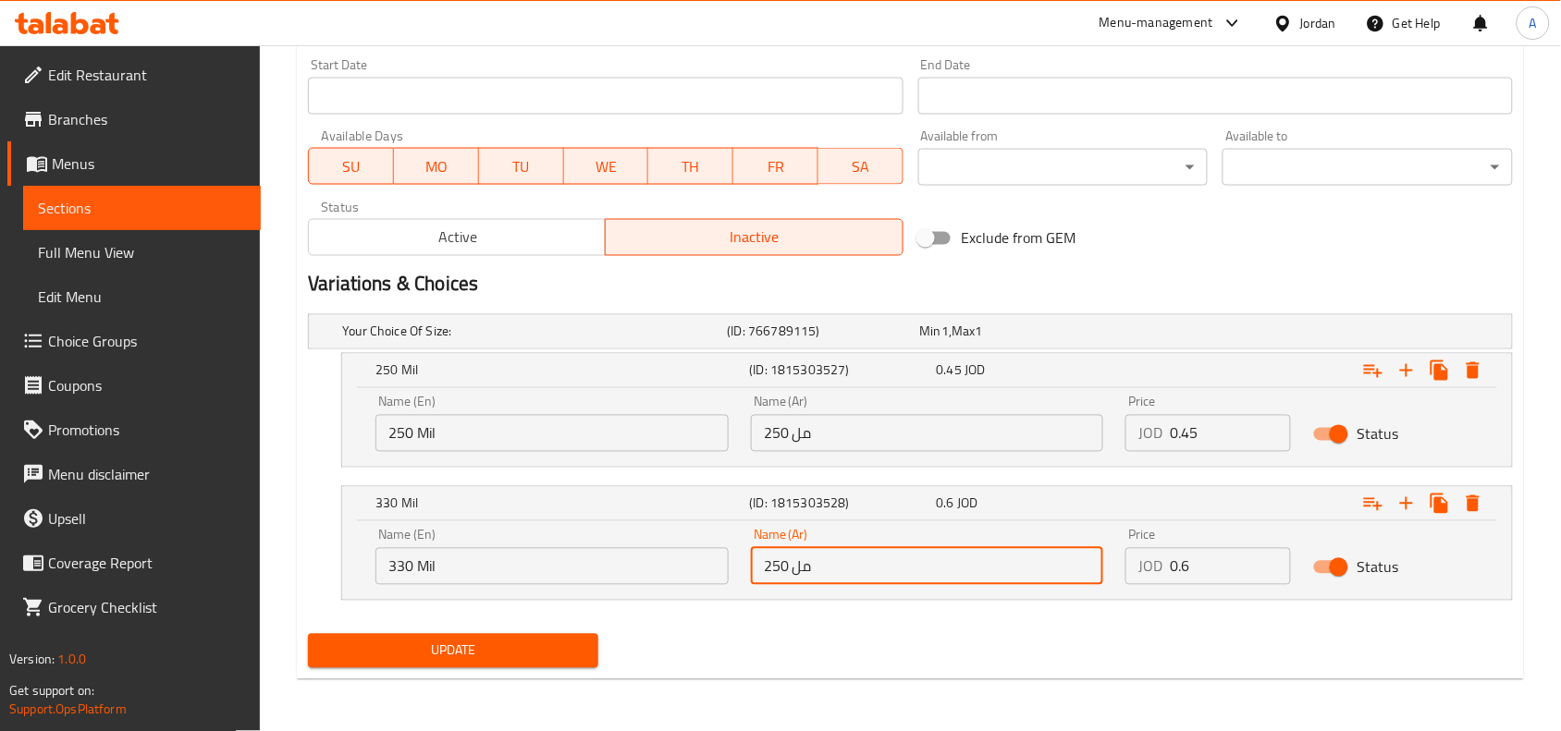
click at [770, 566] on input "250 مل" at bounding box center [927, 566] width 353 height 37
paste input "33"
click at [770, 566] on input "330 مل" at bounding box center [927, 566] width 353 height 37
type input "330 مل"
click at [435, 654] on span "Update" at bounding box center [453, 651] width 261 height 23
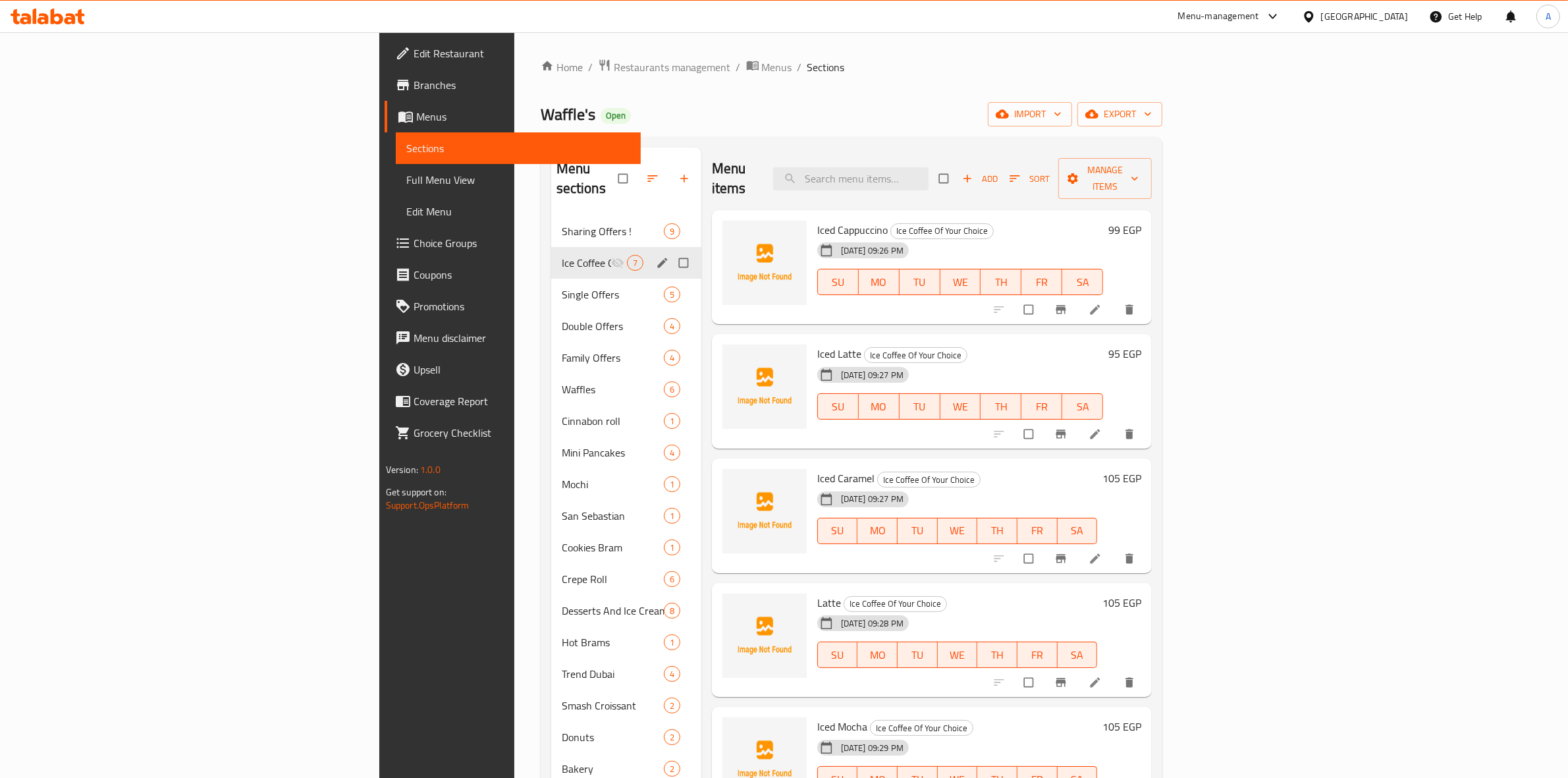
click at [671, 250] on input "Menu sections" at bounding box center [685, 262] width 28 height 25
checkbox input "true"
click at [625, 164] on button "button" at bounding box center [641, 178] width 31 height 29
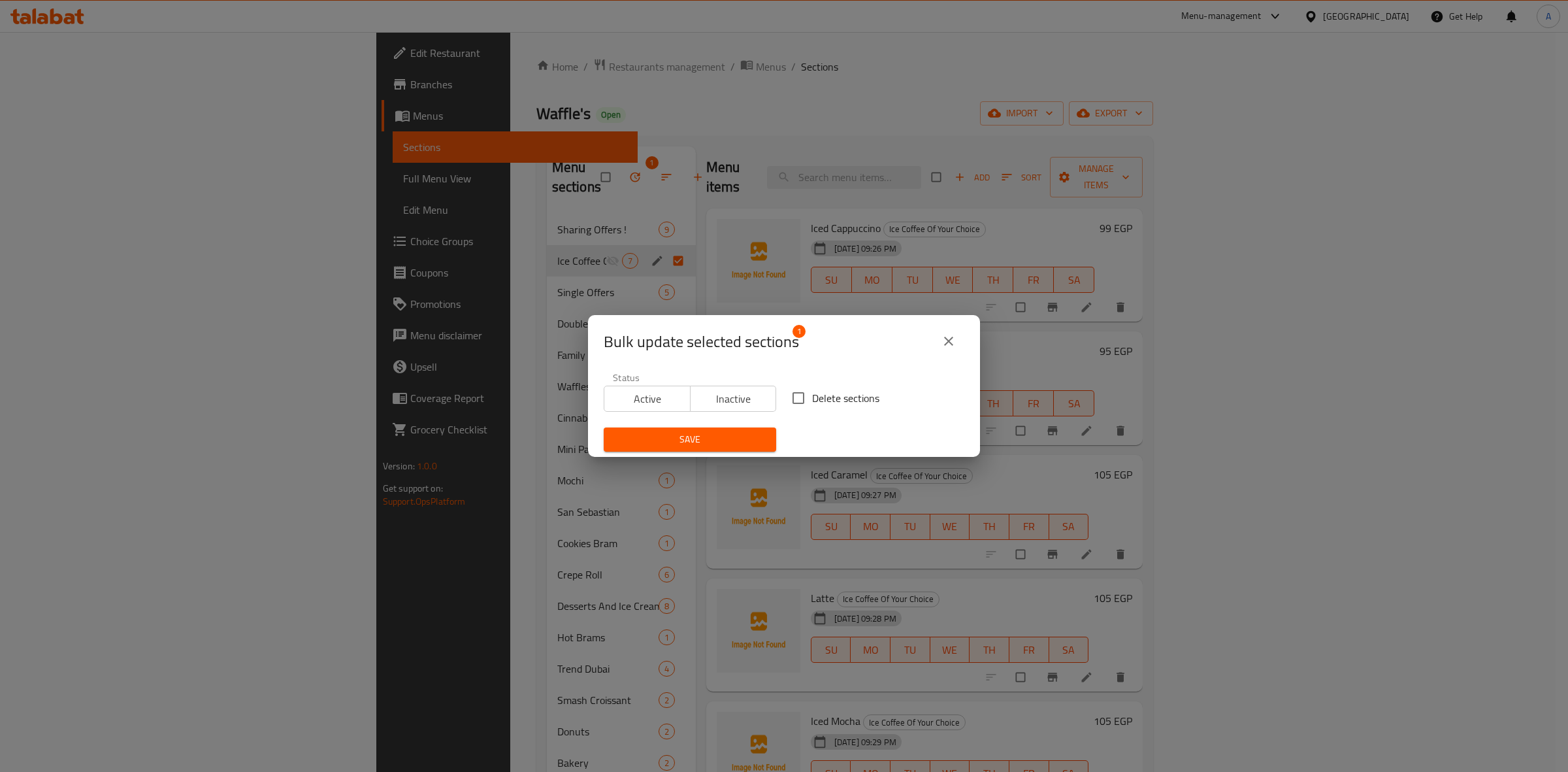
drag, startPoint x: 799, startPoint y: 405, endPoint x: 795, endPoint y: 412, distance: 8.1
click at [800, 405] on input "Delete sections" at bounding box center [798, 398] width 28 height 28
checkbox input "true"
click at [738, 438] on span "Save" at bounding box center [690, 439] width 151 height 16
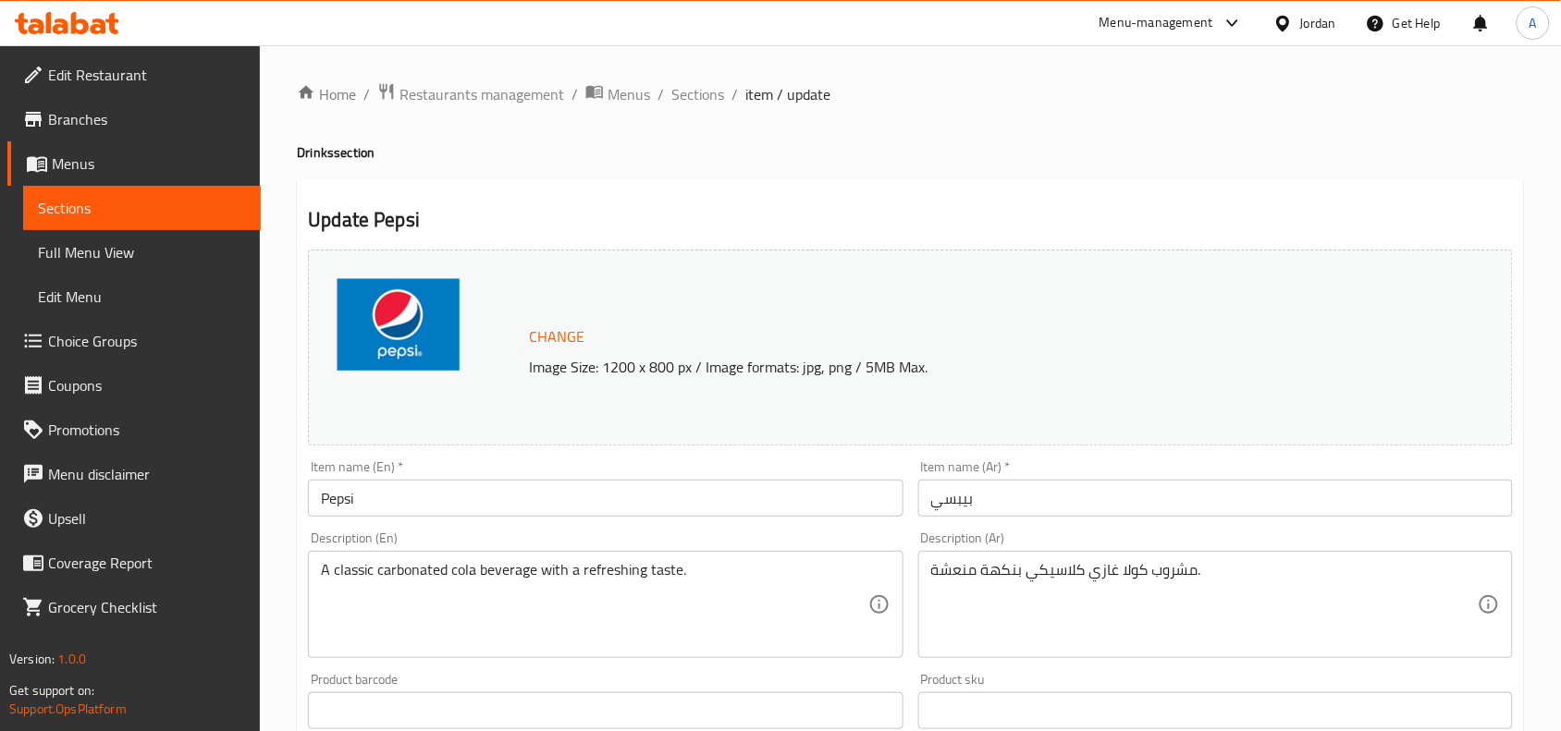
click at [97, 30] on icon at bounding box center [67, 23] width 104 height 22
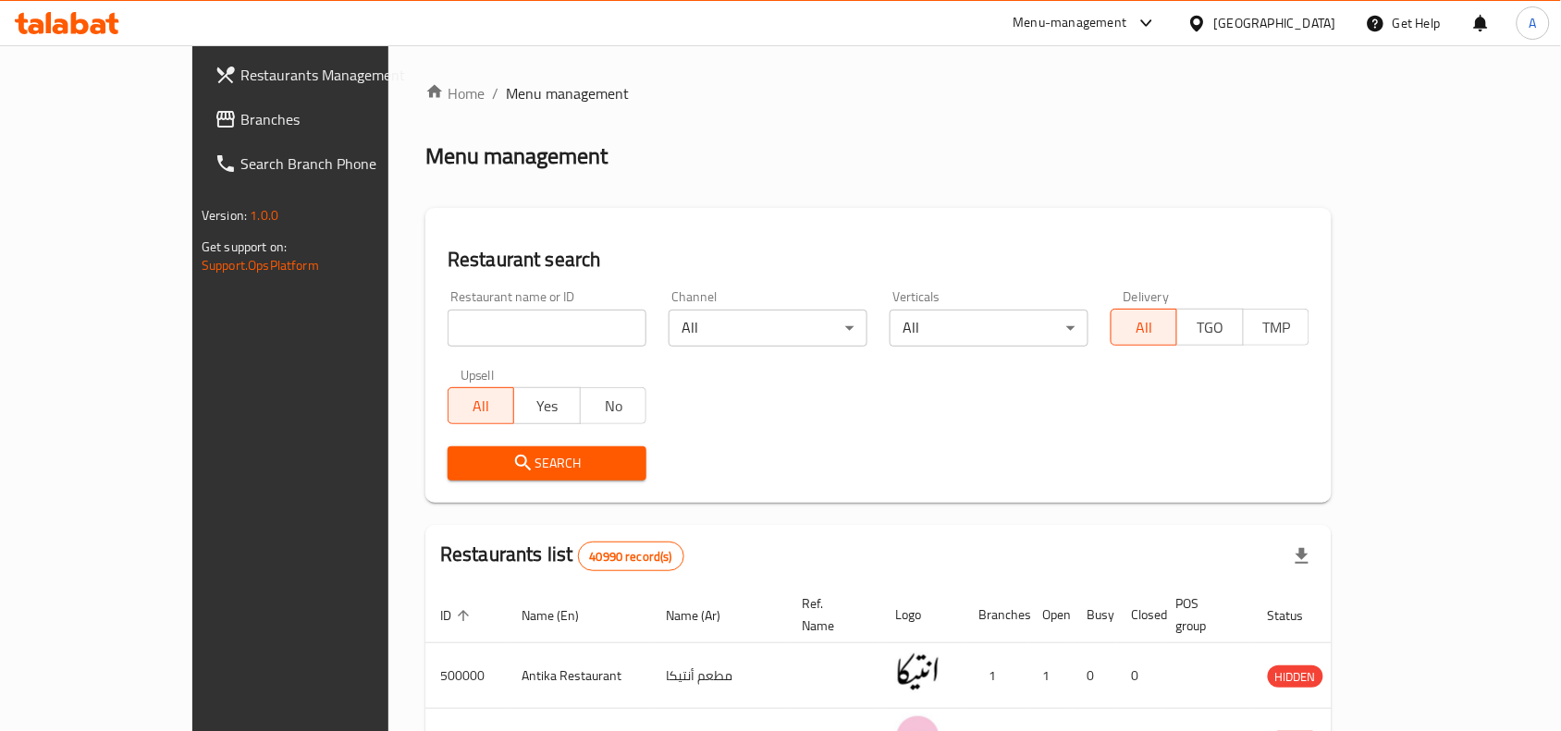
click at [240, 111] on span "Branches" at bounding box center [339, 119] width 198 height 22
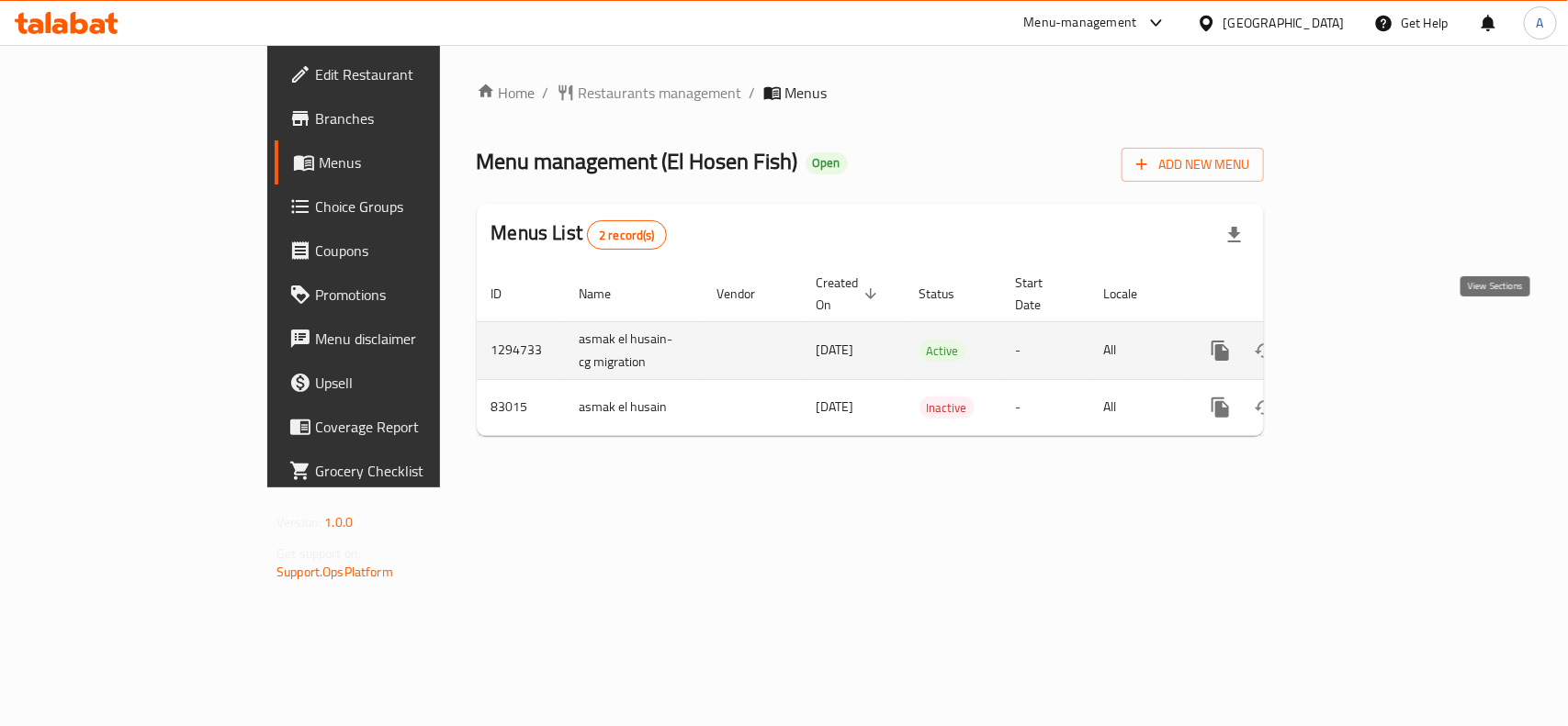
click at [1364, 340] on icon "enhanced table" at bounding box center [1353, 351] width 22 height 22
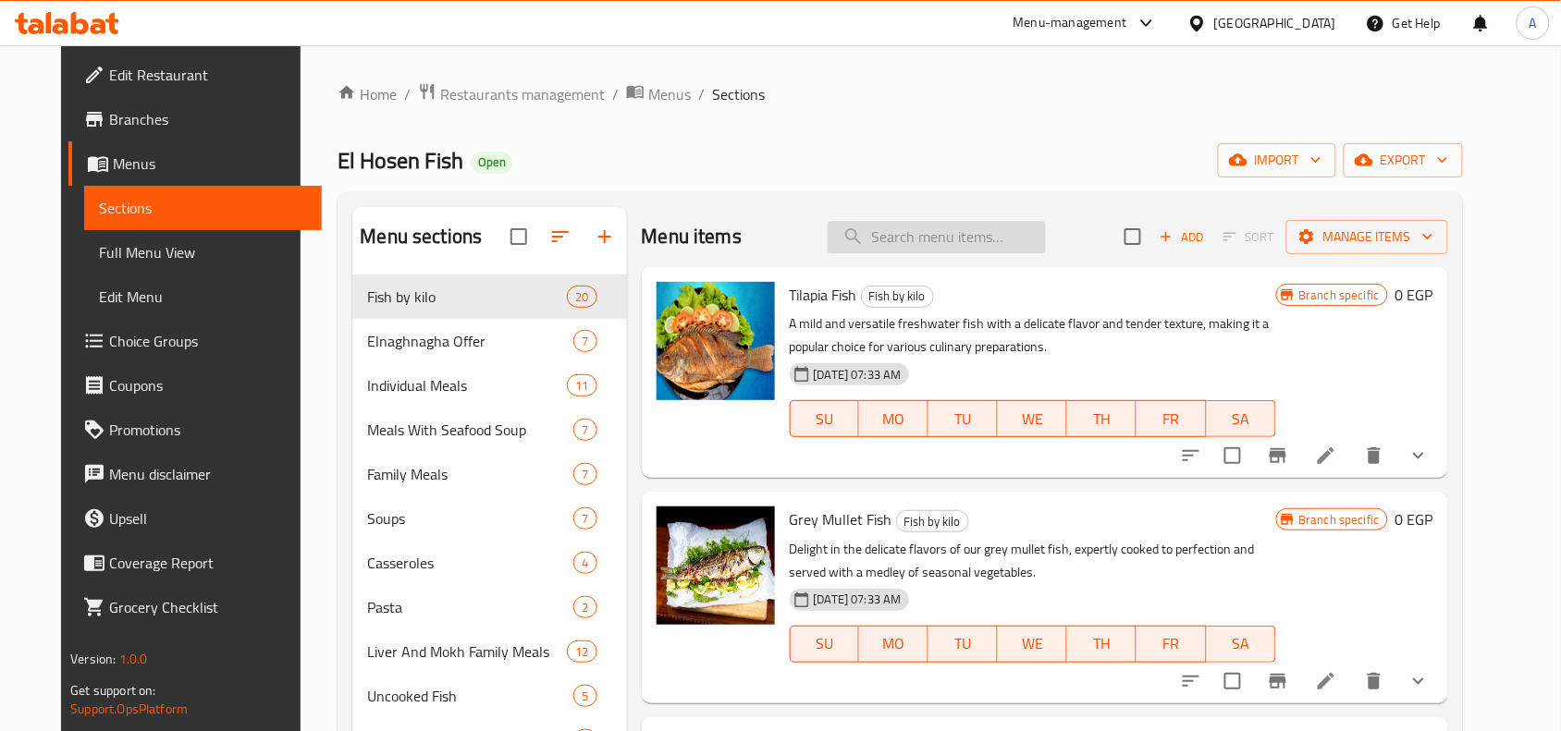
click at [930, 239] on input "search" at bounding box center [936, 237] width 218 height 32
paste input "Family Fish Fillet Meal"
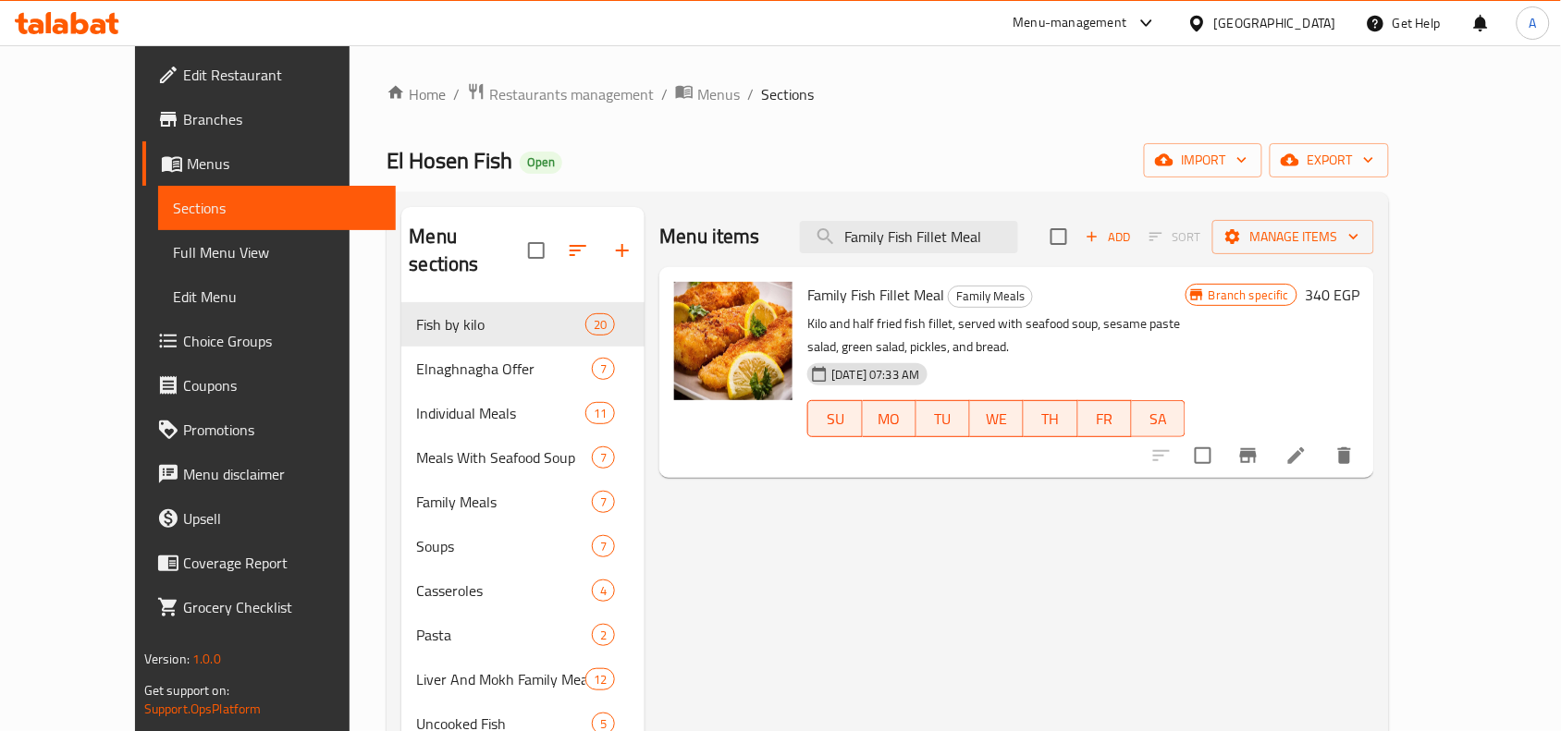
type input "Family Fish Fillet Meal"
click at [1307, 462] on icon at bounding box center [1296, 456] width 22 height 22
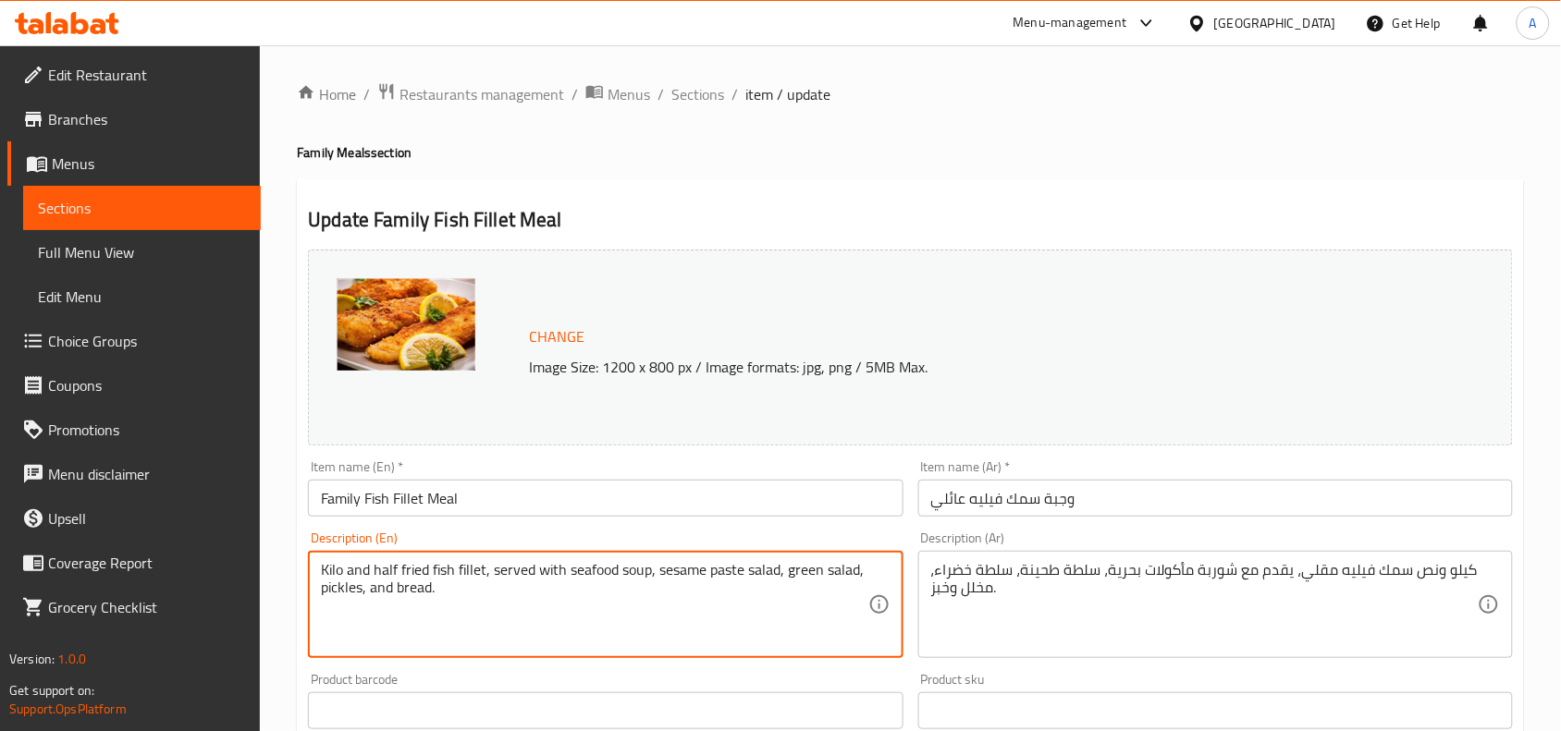
click at [412, 569] on textarea "Kilo and half fried fish fillet, served with seafood soup, sesame paste salad, …" at bounding box center [594, 605] width 546 height 88
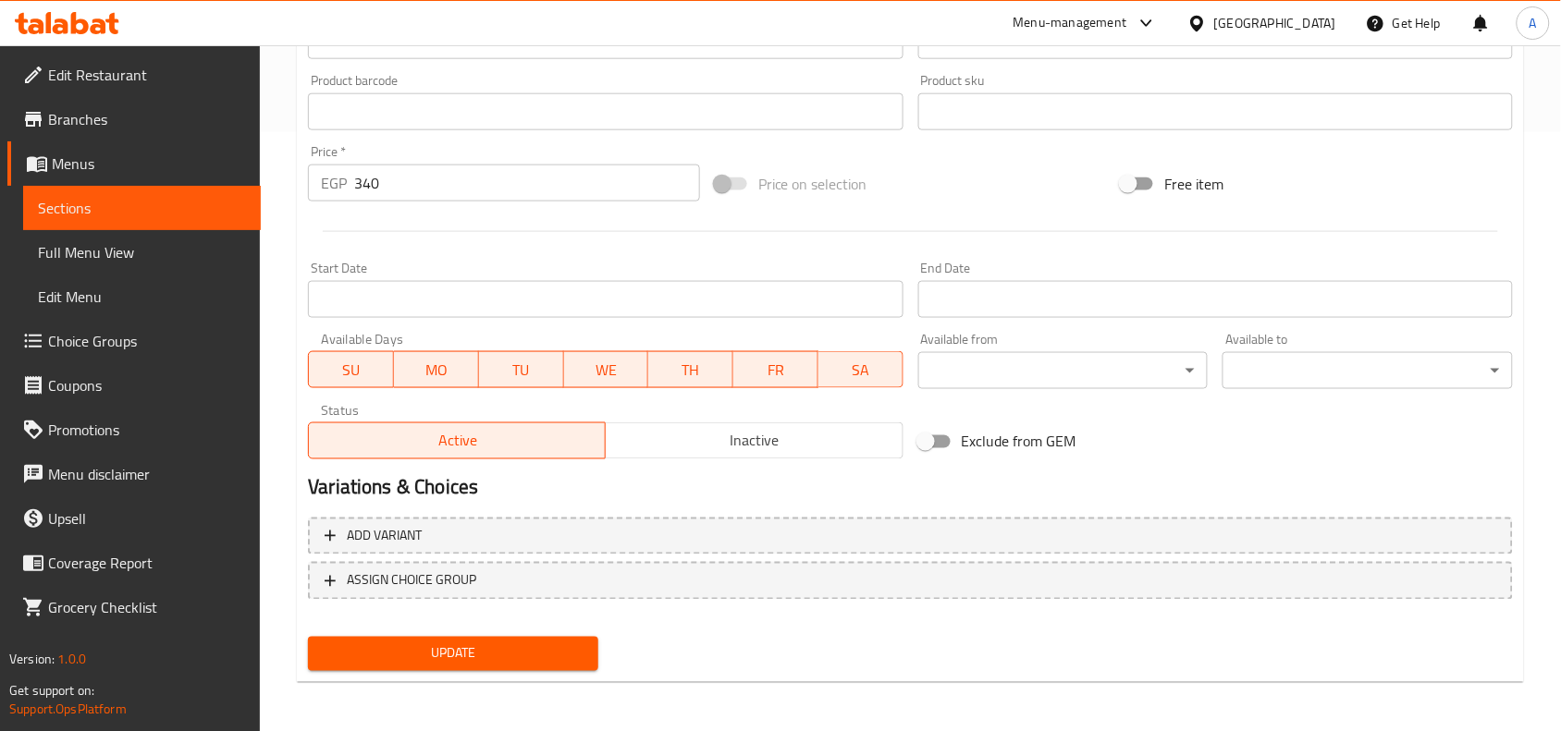
scroll to position [252, 0]
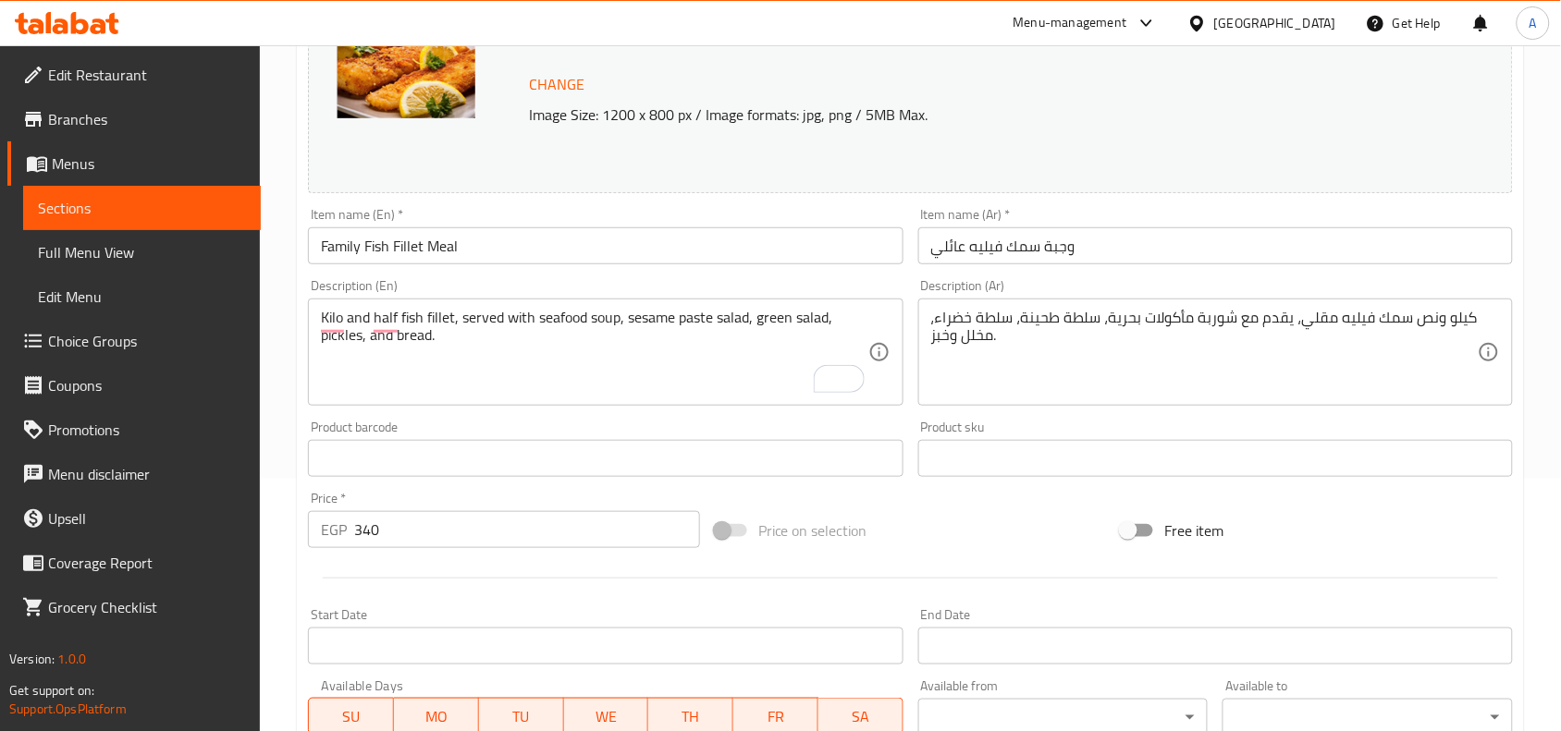
click at [459, 345] on textarea "Kilo and half fish fillet, served with seafood soup, sesame paste salad, green …" at bounding box center [594, 353] width 546 height 88
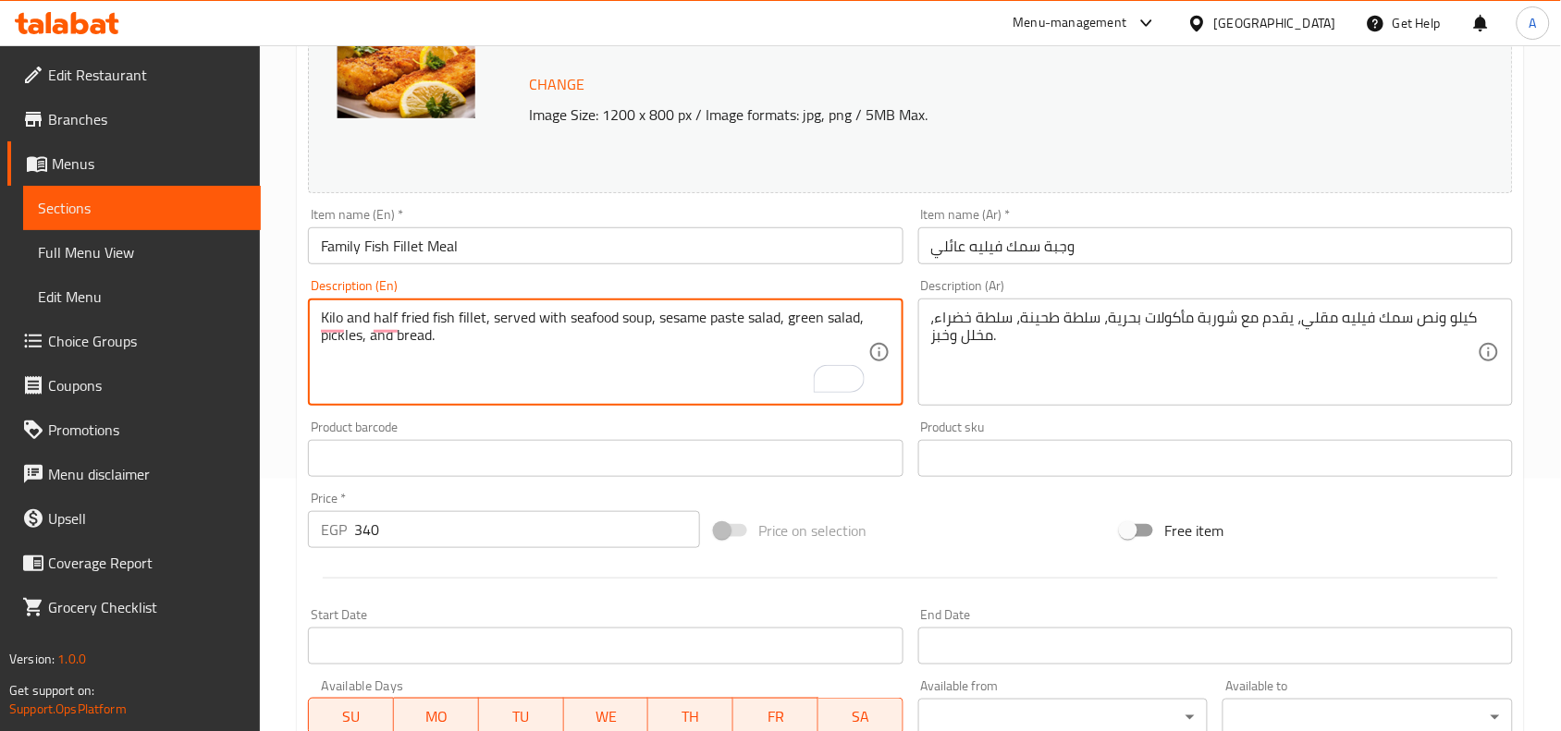
click at [436, 322] on textarea "Kilo and half fried fish fillet, served with seafood soup, sesame paste salad, …" at bounding box center [594, 353] width 546 height 88
click at [428, 319] on textarea "Kilo and half fried fish fillet, served with seafood soup, sesame paste salad, …" at bounding box center [594, 353] width 546 height 88
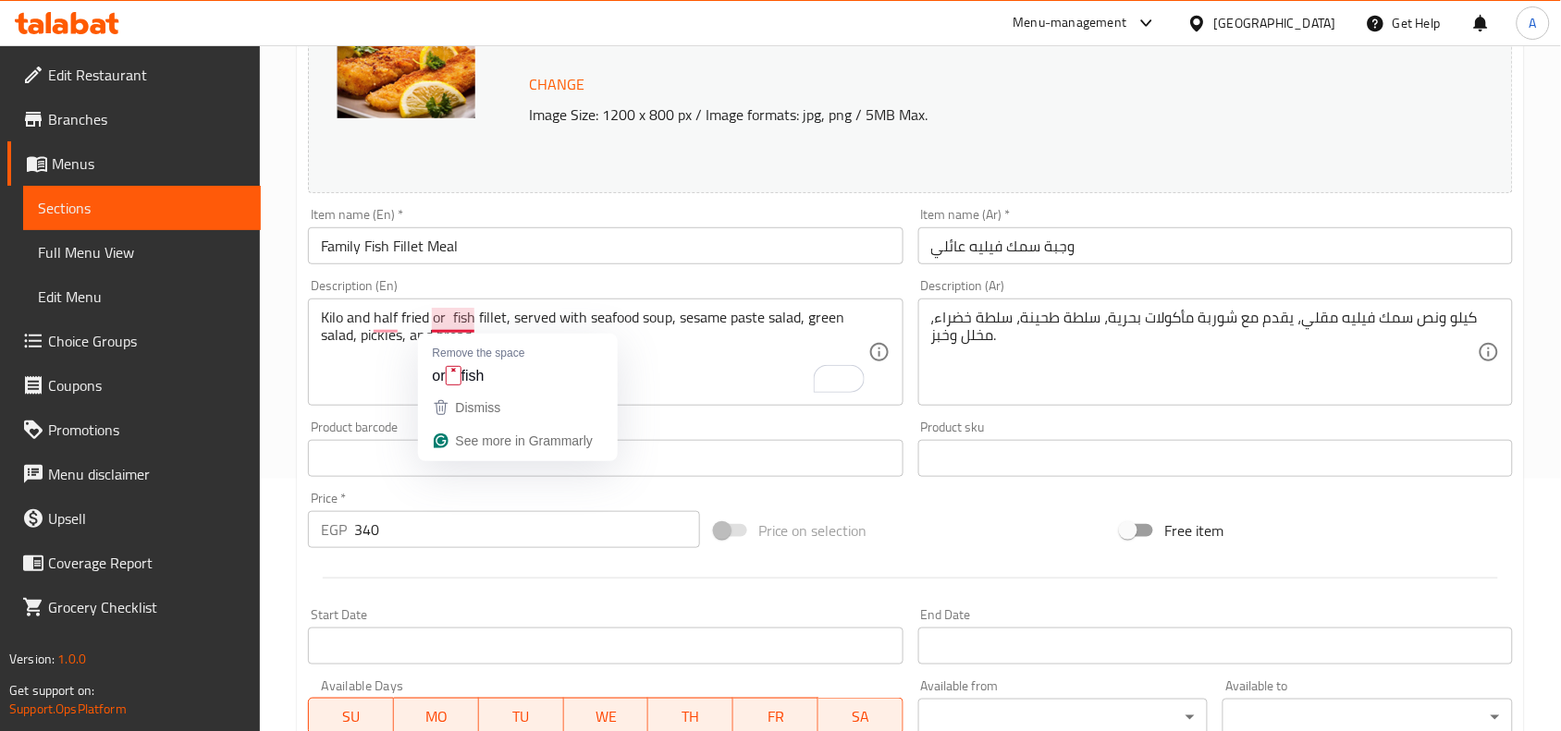
click at [446, 322] on textarea "Kilo and half fried or fish fillet, served with seafood soup, sesame paste sala…" at bounding box center [594, 353] width 546 height 88
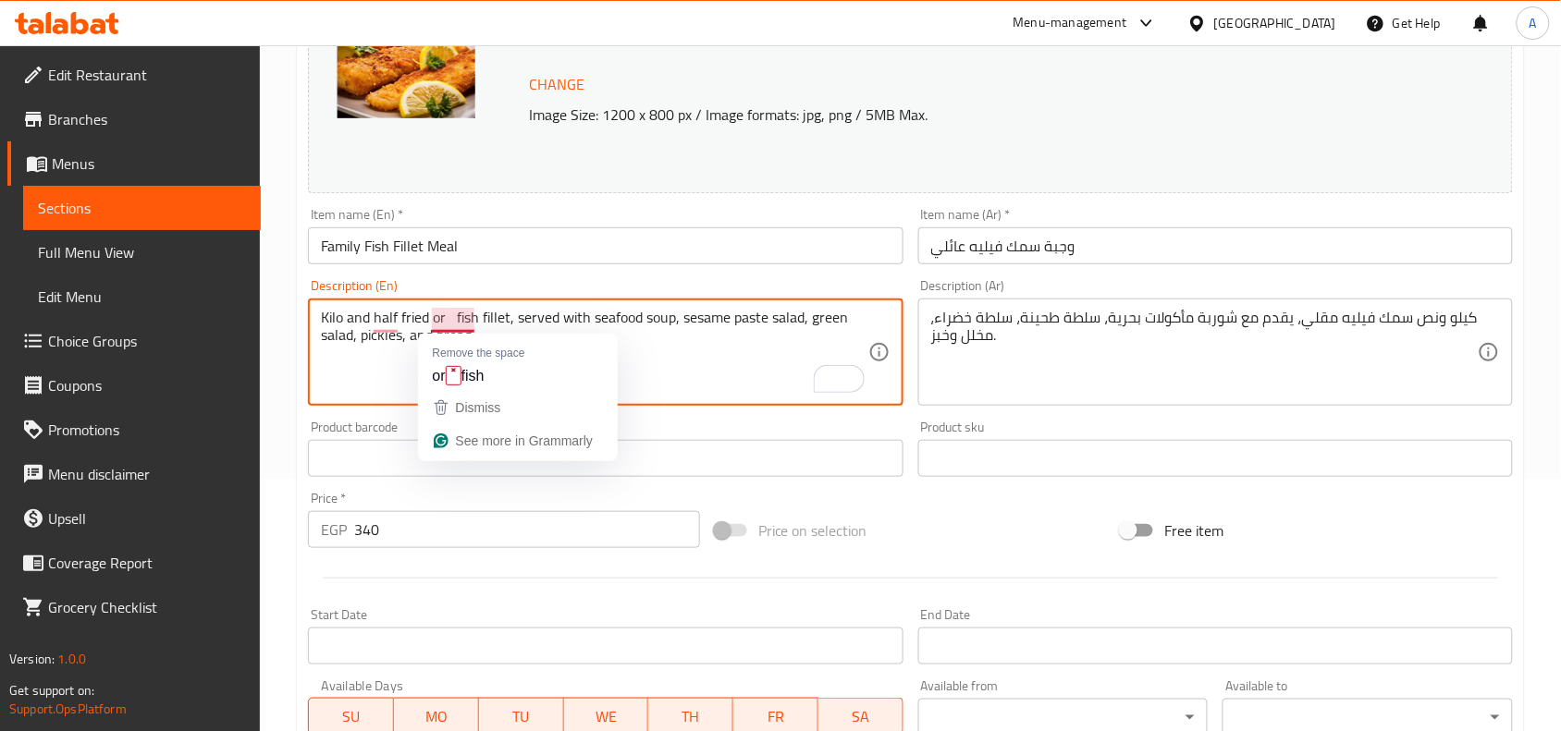
paste textarea "Grilled"
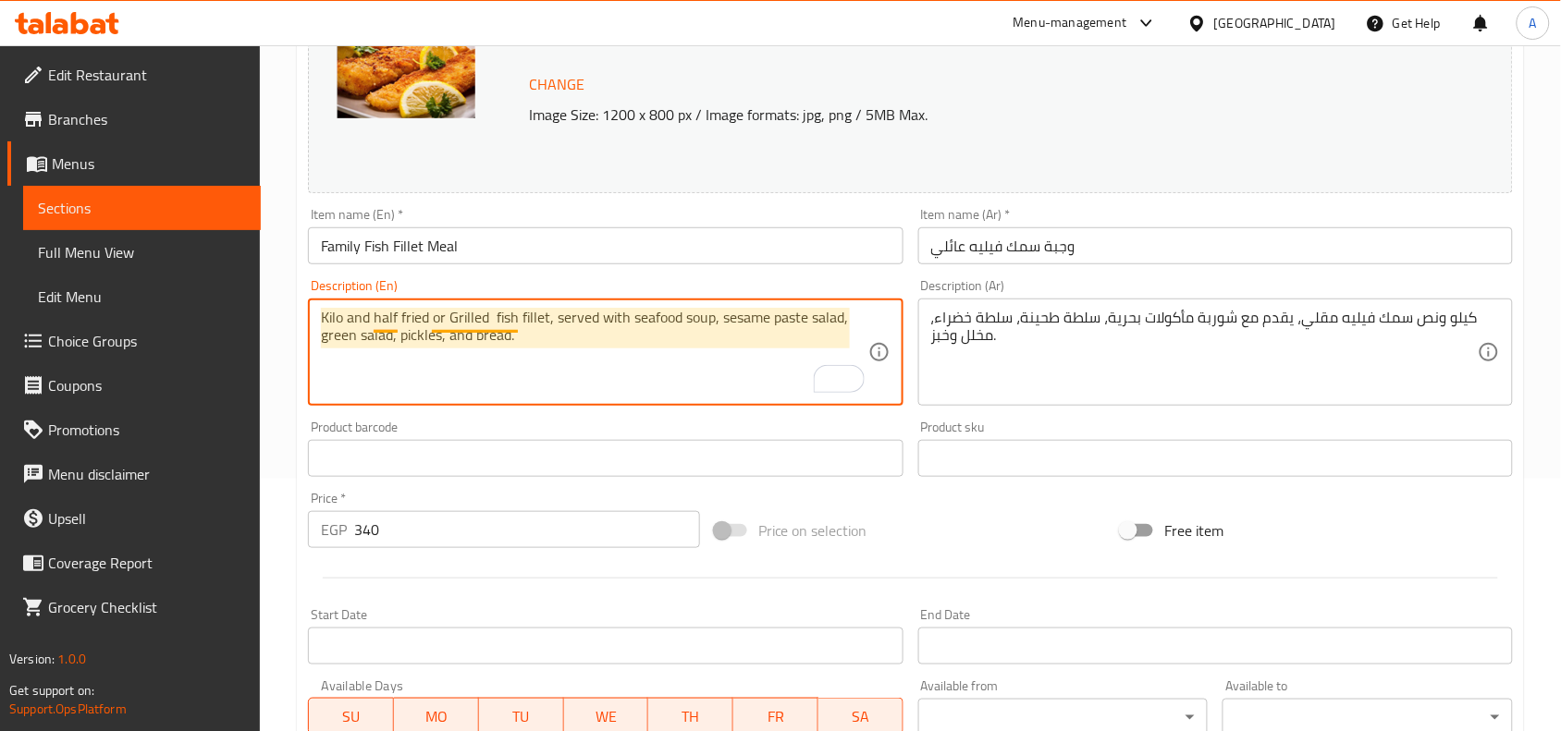
click at [496, 312] on textarea "Kilo and half fried or Grilled fish fillet, served with seafood soup, sesame pa…" at bounding box center [594, 353] width 546 height 88
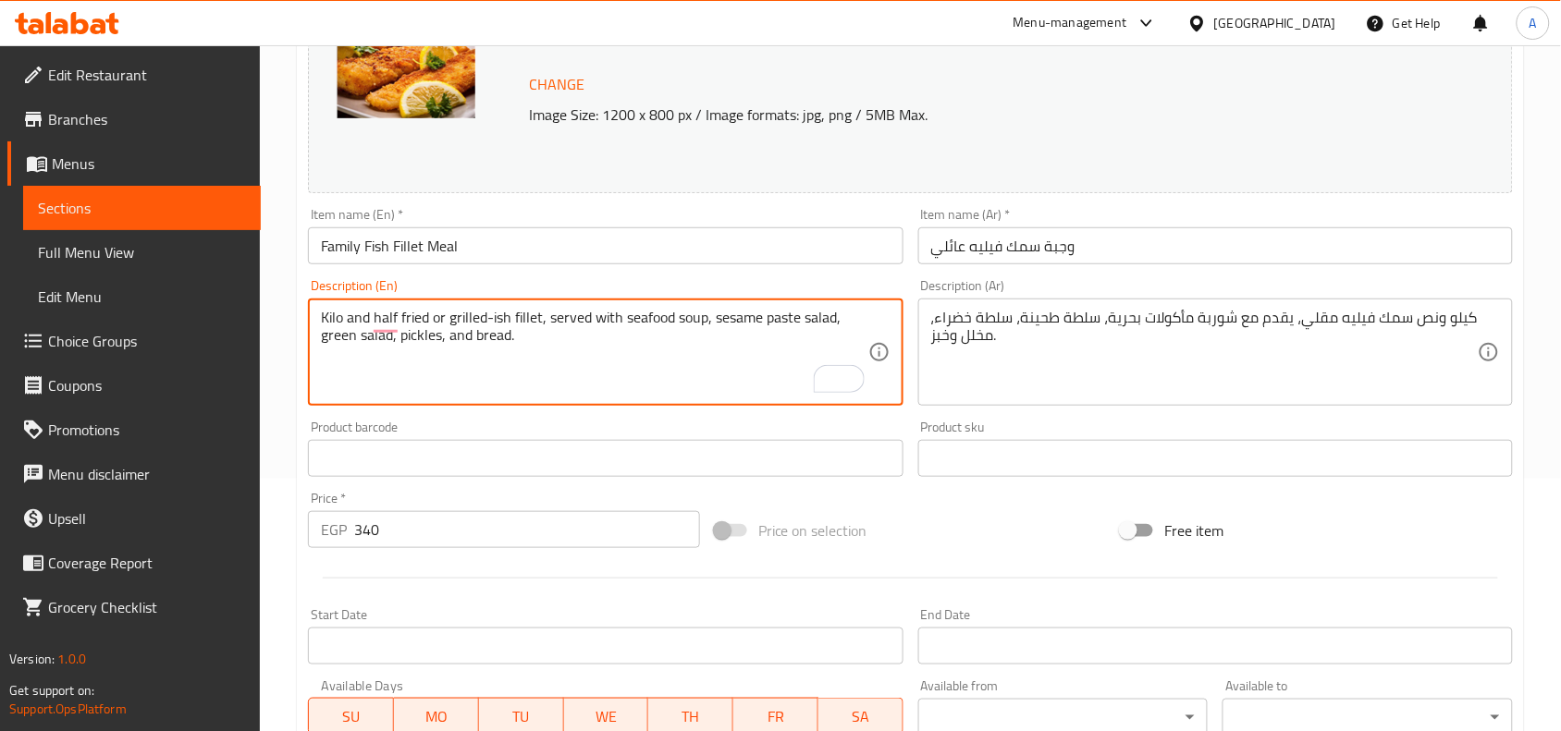
type textarea "Kilo and half fried or grilled-ish fillet, served with seafood soup, sesame pas…"
drag, startPoint x: 1301, startPoint y: 322, endPoint x: 1338, endPoint y: 322, distance: 37.0
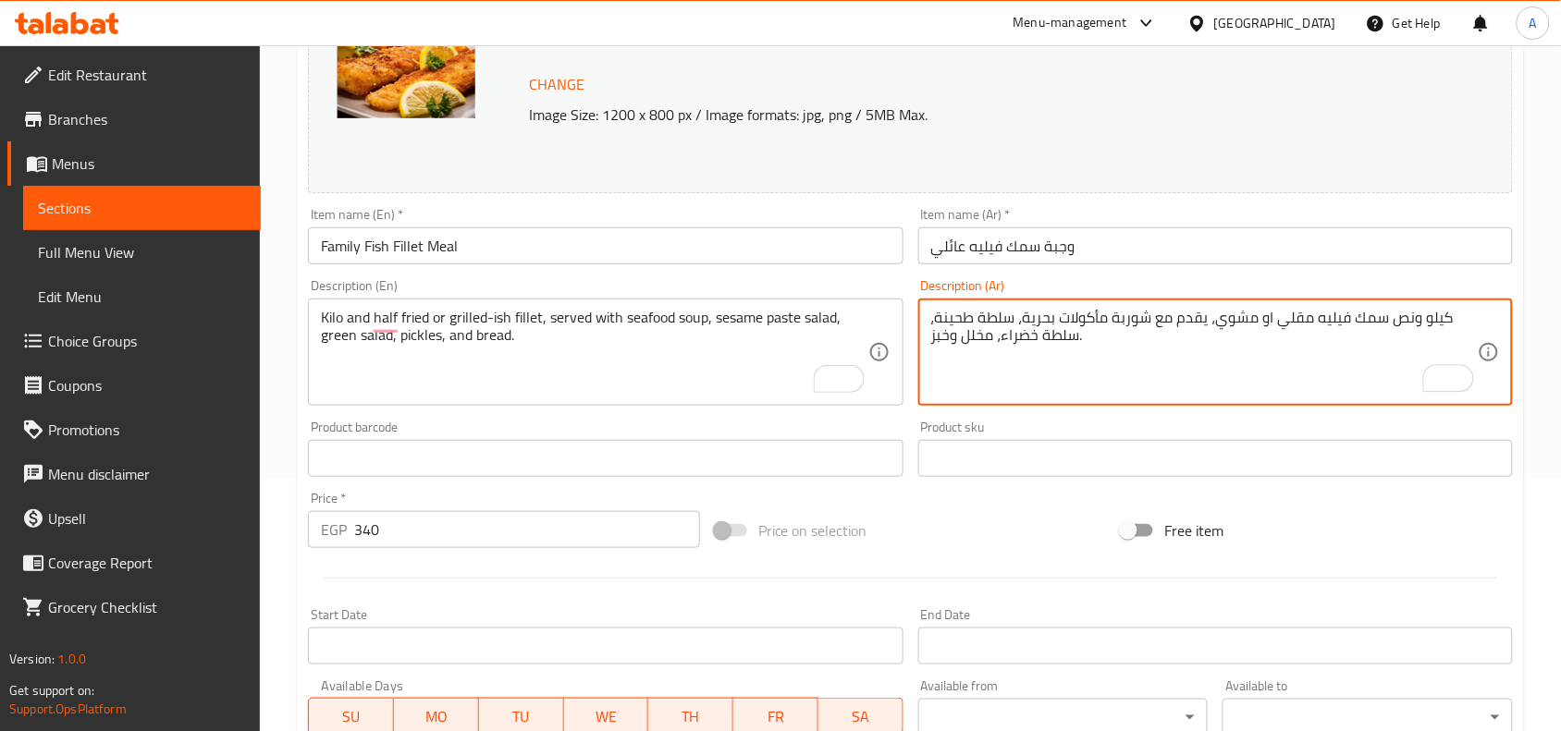
click at [1332, 311] on textarea "كيلو ونص سمك فيليه مقلي او مشوي، يقدم مع شوربة مأكولات بحرية، سلطة طحينة، سلطة …" at bounding box center [1204, 353] width 546 height 88
click at [1234, 357] on textarea "كيلو ونص سمك فيليه مقلي او مشوي، يقدم مع شوربة مأكولات بحرية، سلطة طحينة، سلطة …" at bounding box center [1204, 353] width 546 height 88
type textarea "كيلو ونص سمك فيليه مقلي او مشوي، يقدم مع شوربة مأكولات بحرية، سلطة طحينة، سلطة …"
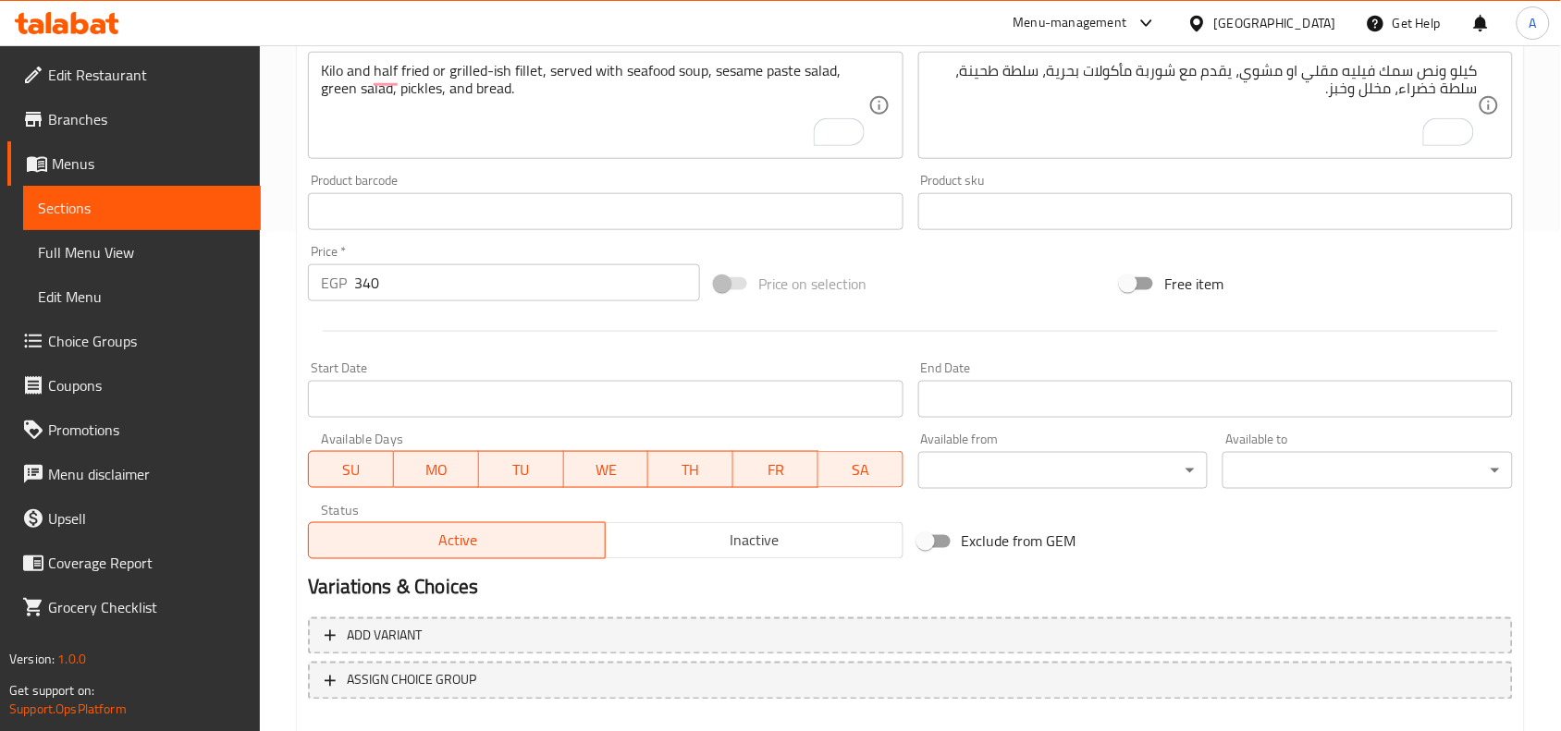
scroll to position [599, 0]
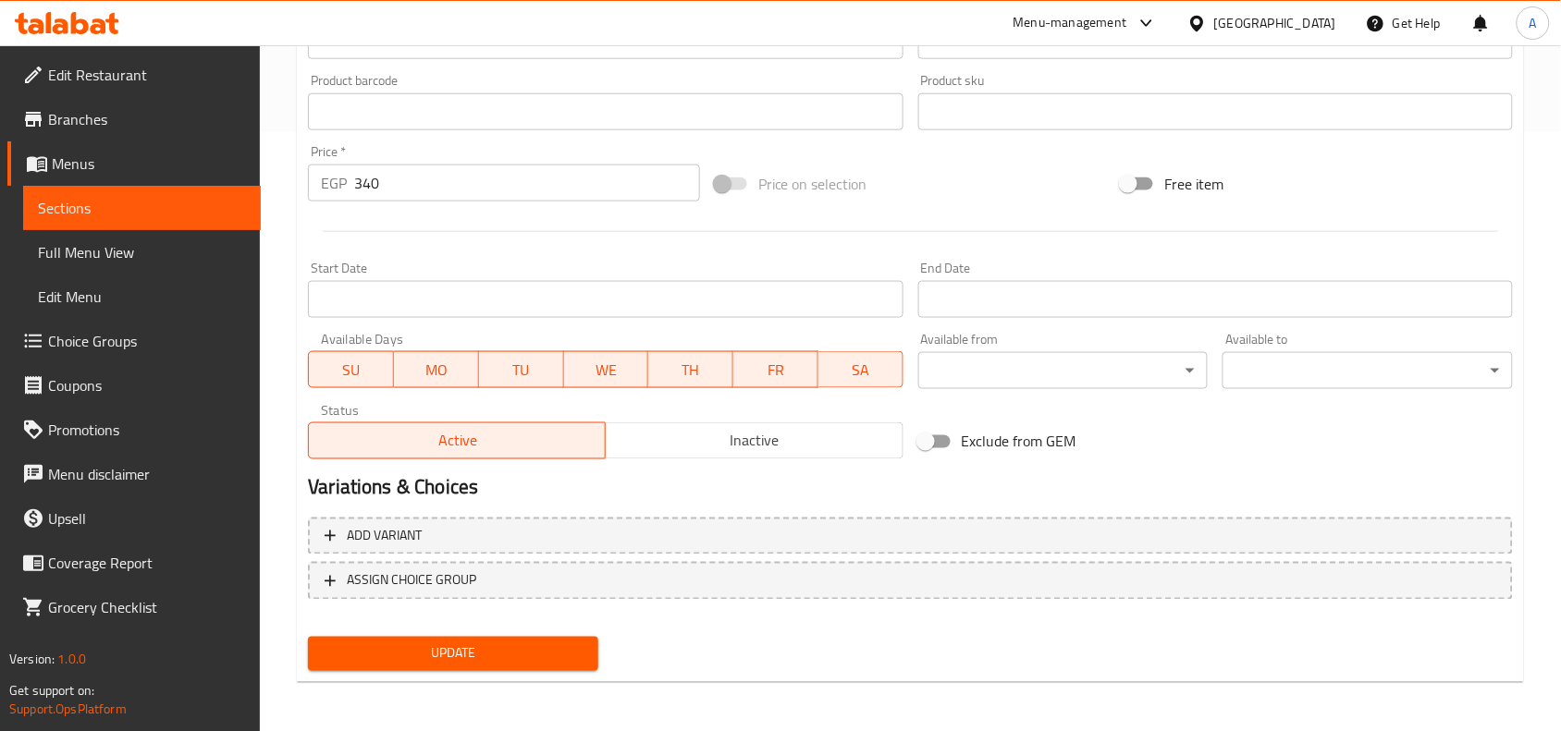
click at [454, 659] on span "Update" at bounding box center [453, 654] width 261 height 23
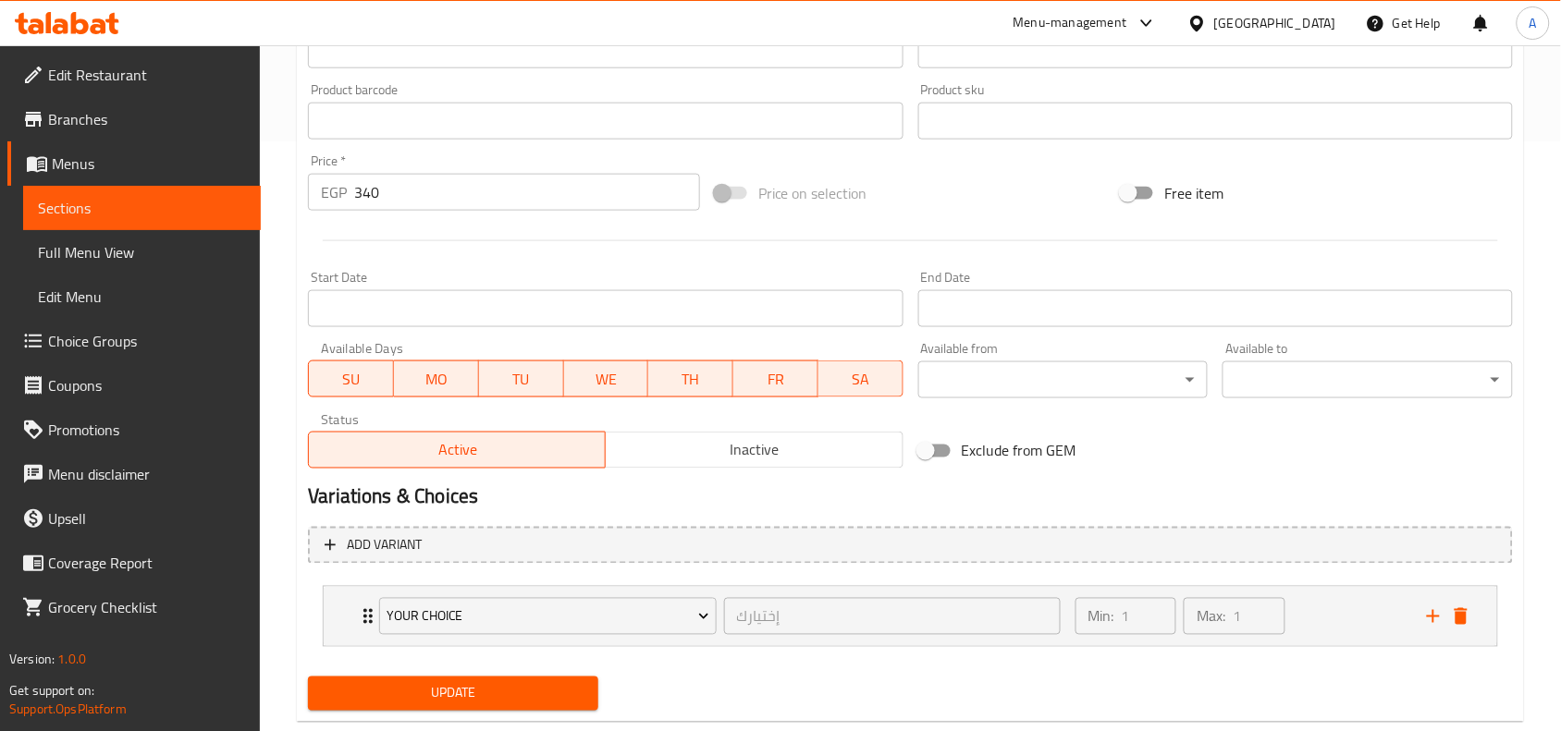
scroll to position [631, 0]
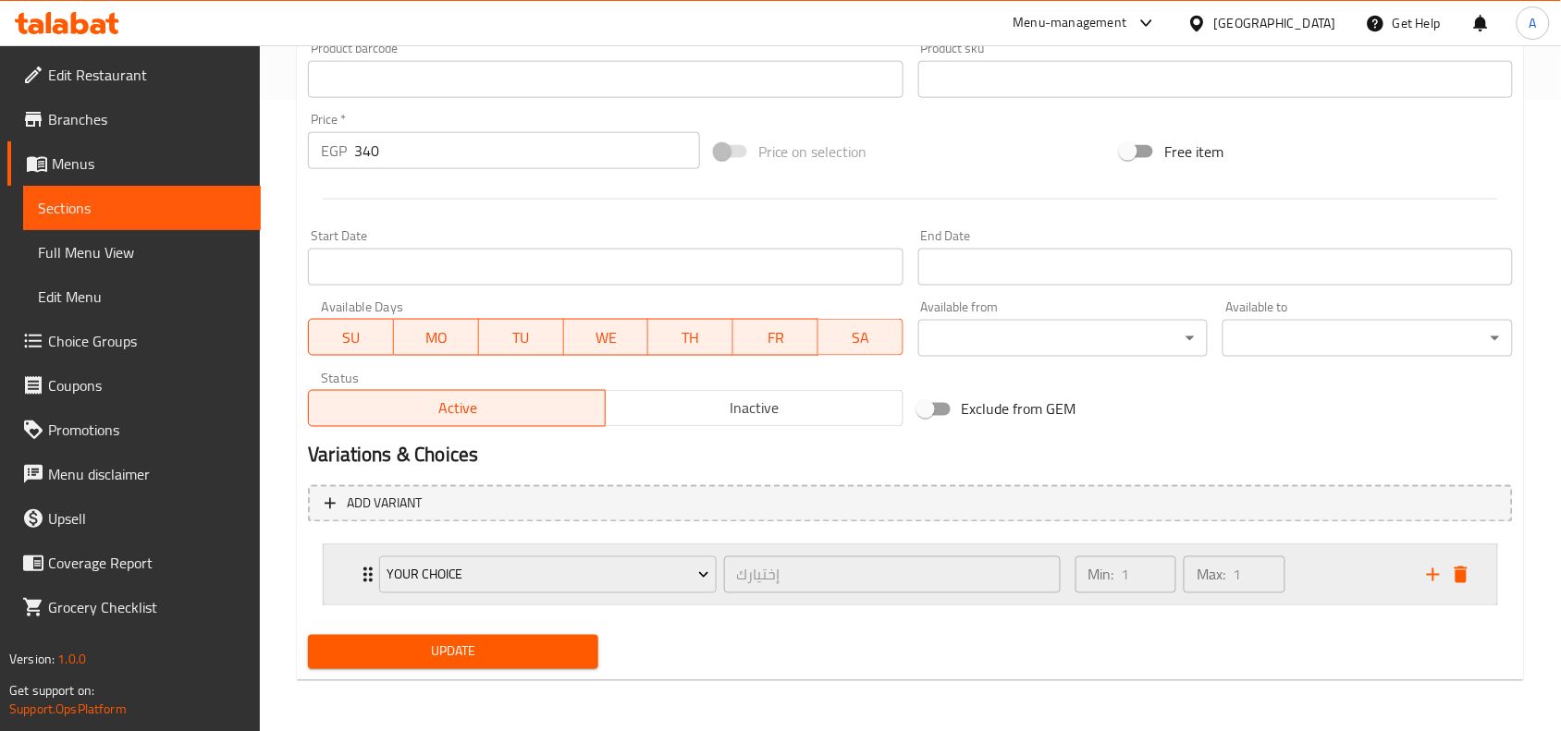
click at [1347, 580] on div "Min: 1 ​ Max: 1 ​" at bounding box center [1239, 574] width 351 height 59
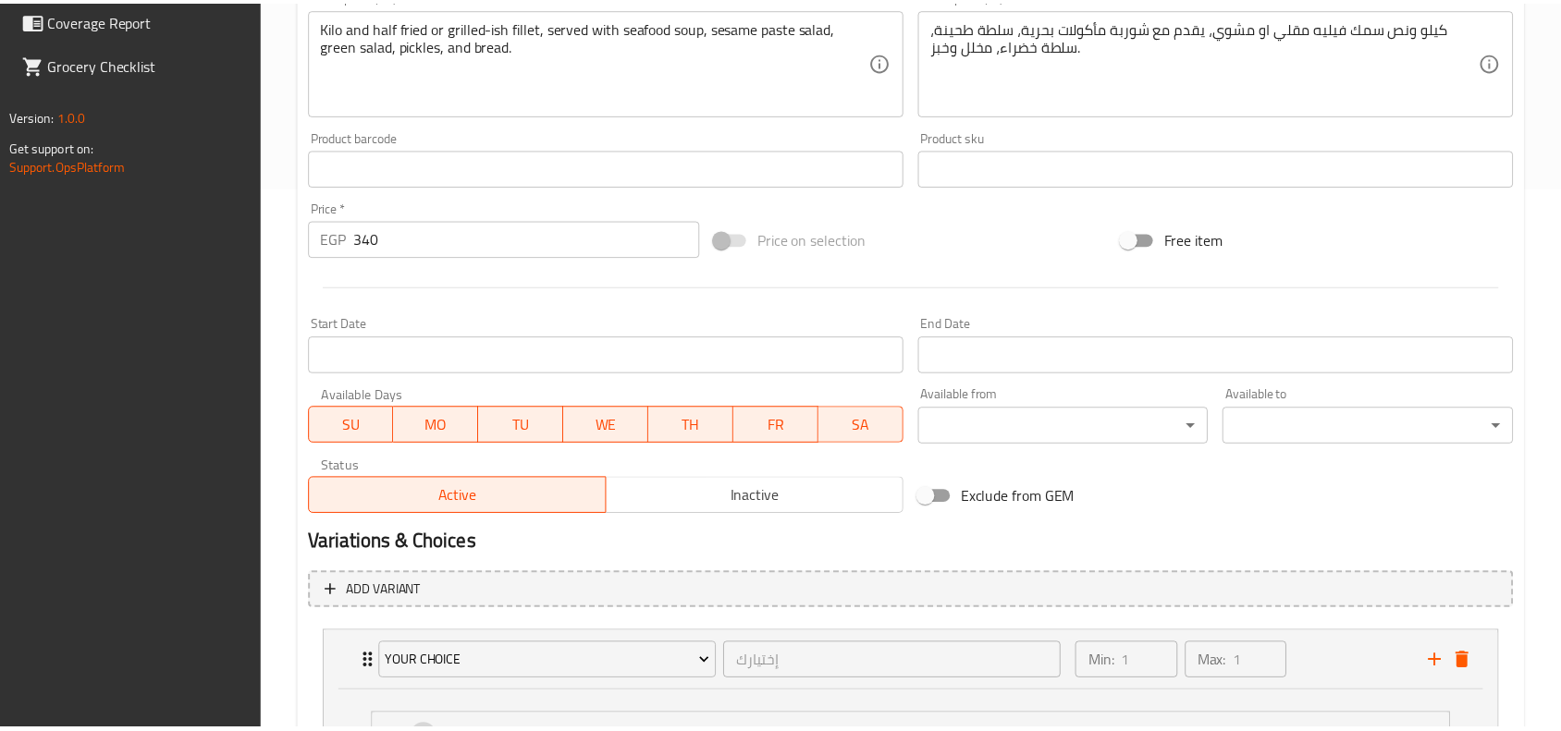
scroll to position [796, 0]
